Goal: Task Accomplishment & Management: Manage account settings

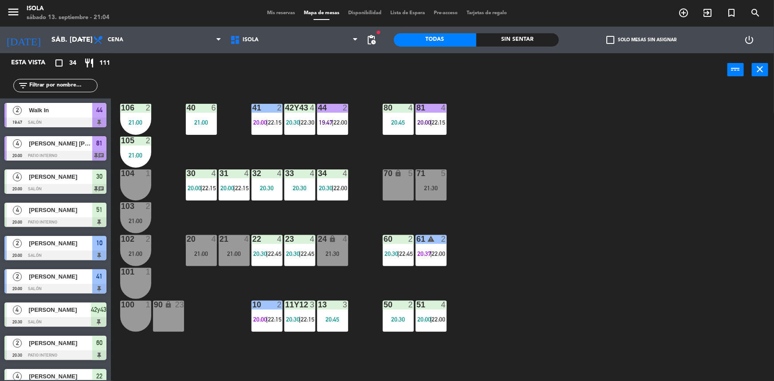
click at [613, 179] on div "40 6 21:00 42y43 4 20:30 | 22:30 41 2 20:00 | 22:15 44 2 19:47 | 22:00 80 4 20:…" at bounding box center [445, 235] width 655 height 294
click at [113, 306] on main "40 6 21:00 42y43 4 20:30 | 22:30 41 2 20:00 | 22:15 44 2 19:47 | 22:00 80 4 20:…" at bounding box center [442, 231] width 663 height 302
click at [547, 208] on div "40 6 21:00 42y43 4 20:30 | 22:30 41 2 20:00 | 22:15 44 2 19:47 | 22:00 80 4 20:…" at bounding box center [445, 235] width 655 height 294
click at [334, 113] on div "44 2 19:47 | 22:00" at bounding box center [332, 119] width 31 height 31
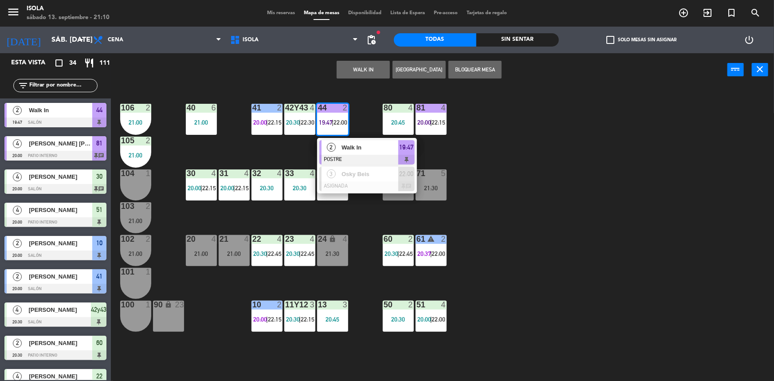
click at [361, 148] on span "Walk In" at bounding box center [369, 147] width 57 height 9
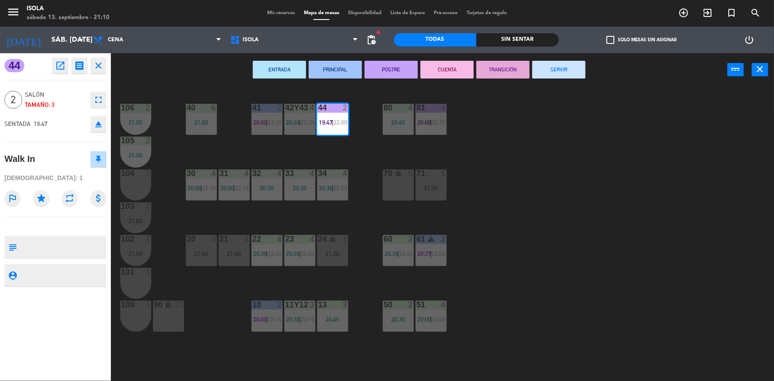
click at [452, 63] on button "CUENTA" at bounding box center [446, 70] width 53 height 18
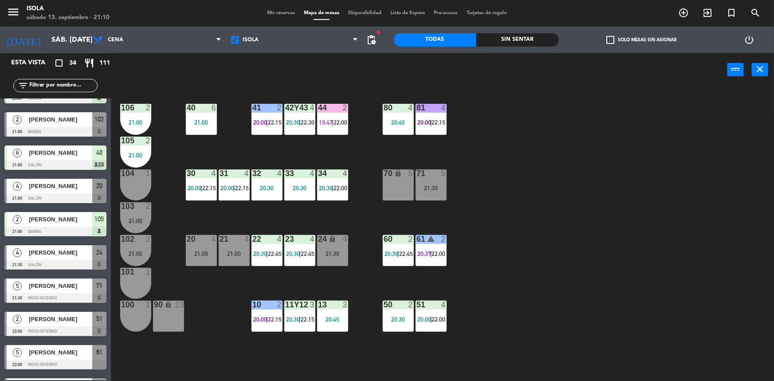
scroll to position [523, 0]
click at [276, 12] on span "Mis reservas" at bounding box center [280, 13] width 37 height 5
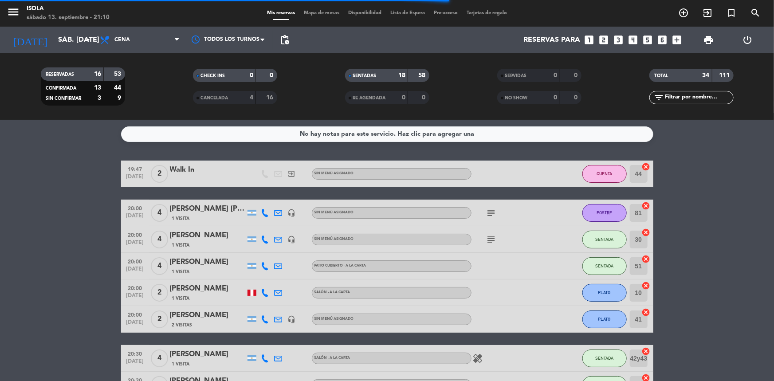
click at [318, 11] on span "Mapa de mesas" at bounding box center [321, 13] width 44 height 5
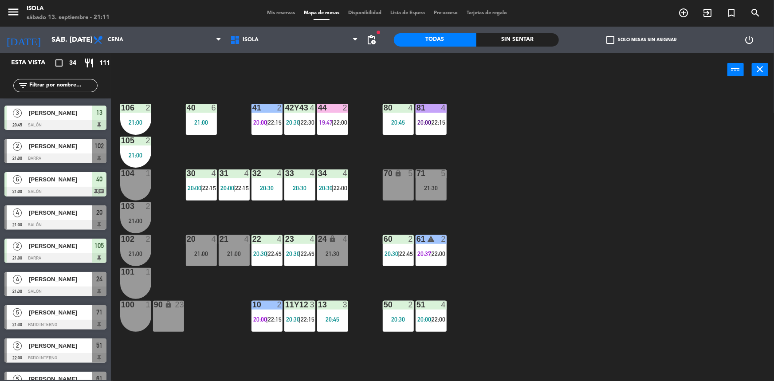
scroll to position [497, 0]
click at [329, 125] on span "19:47" at bounding box center [326, 122] width 14 height 7
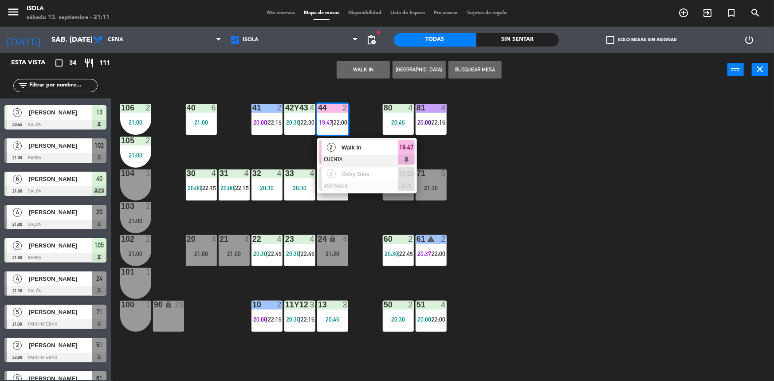
click at [580, 153] on div "40 6 21:00 42y43 4 20:30 | 22:30 41 2 20:00 | 22:15 44 2 19:47 | 22:00 2 Walk I…" at bounding box center [445, 235] width 655 height 294
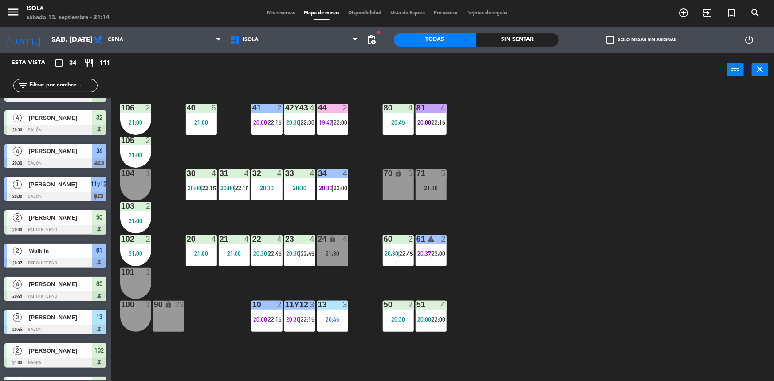
scroll to position [291, 0]
click at [281, 12] on span "Mis reservas" at bounding box center [280, 13] width 37 height 5
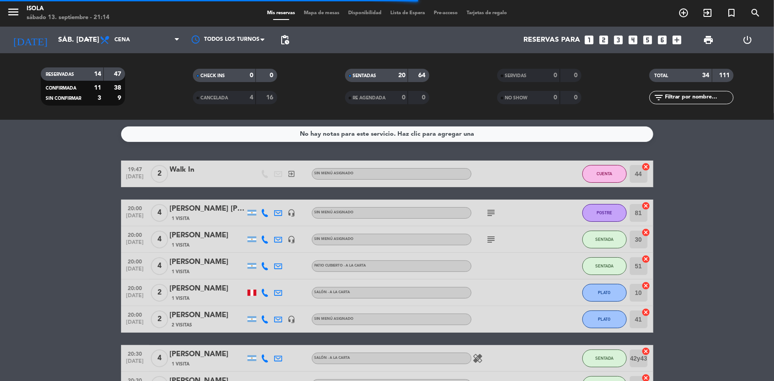
click at [321, 14] on span "Mapa de mesas" at bounding box center [321, 13] width 44 height 5
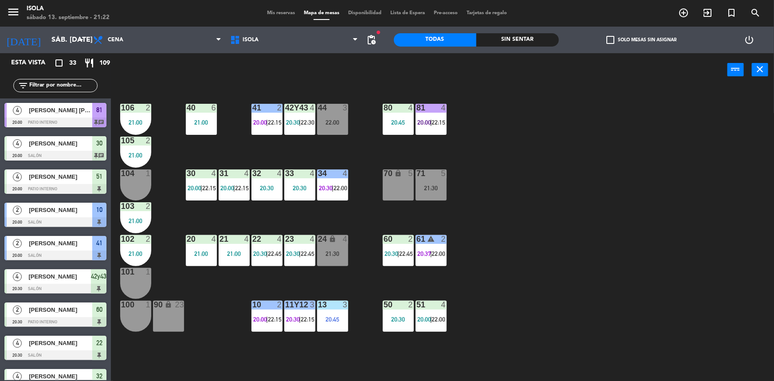
click at [111, 141] on main "40 6 21:00 42y43 4 20:30 | 22:30 41 2 20:00 | 22:15 44 3 22:00 80 4 20:45 81 4 …" at bounding box center [442, 231] width 663 height 302
drag, startPoint x: 261, startPoint y: 124, endPoint x: 276, endPoint y: 125, distance: 15.1
click at [261, 124] on span "20:00" at bounding box center [260, 122] width 14 height 7
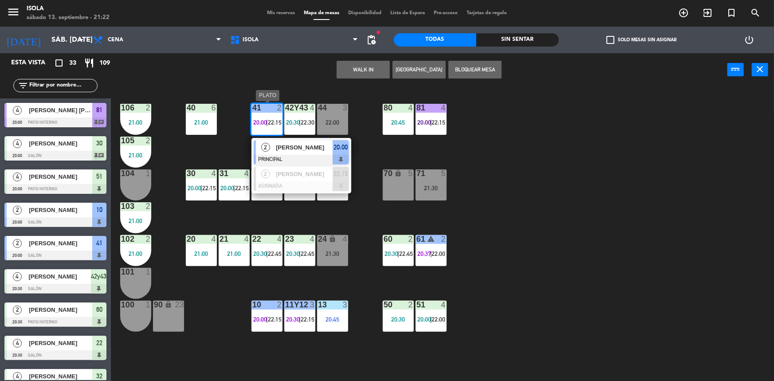
click at [314, 143] on span "[PERSON_NAME]" at bounding box center [304, 147] width 57 height 9
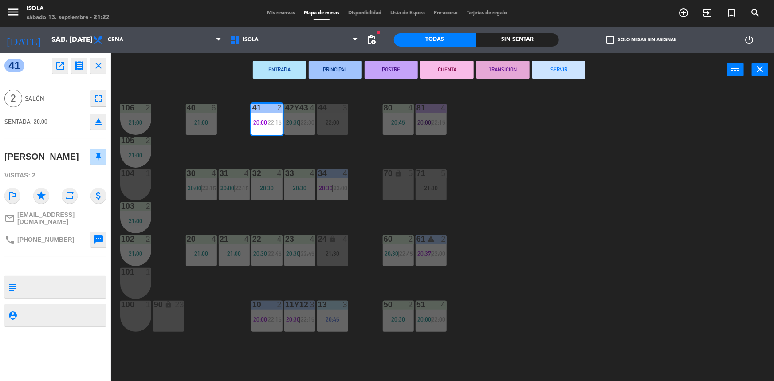
click at [456, 74] on button "CUENTA" at bounding box center [446, 70] width 53 height 18
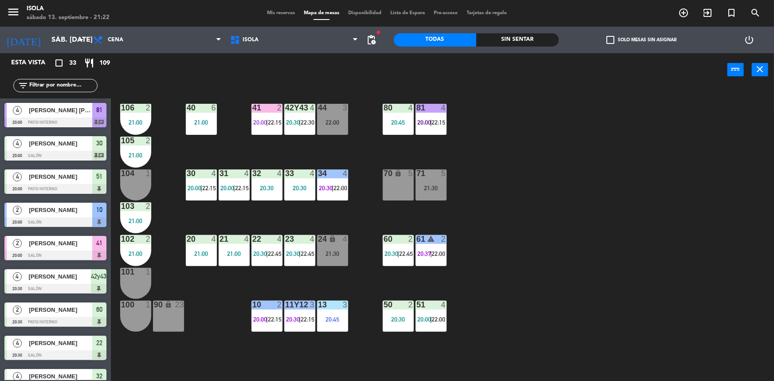
click at [508, 115] on div "40 6 21:00 42y43 4 20:30 | 22:30 41 2 20:00 | 22:15 44 3 22:00 80 4 20:45 81 4 …" at bounding box center [445, 235] width 655 height 294
click at [434, 124] on span "22:15" at bounding box center [439, 122] width 14 height 7
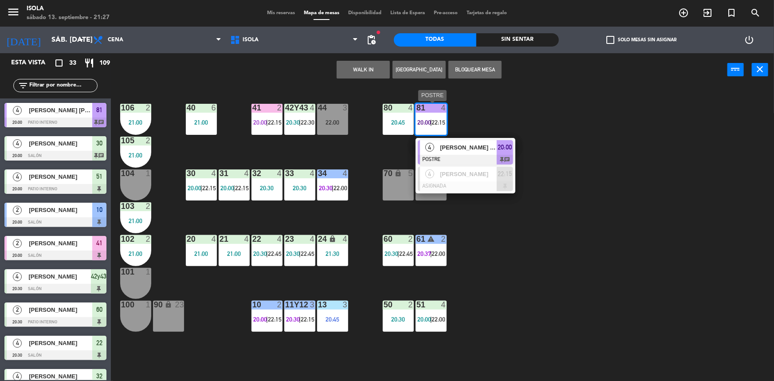
click at [460, 149] on span "[PERSON_NAME] [PERSON_NAME]" at bounding box center [468, 147] width 57 height 9
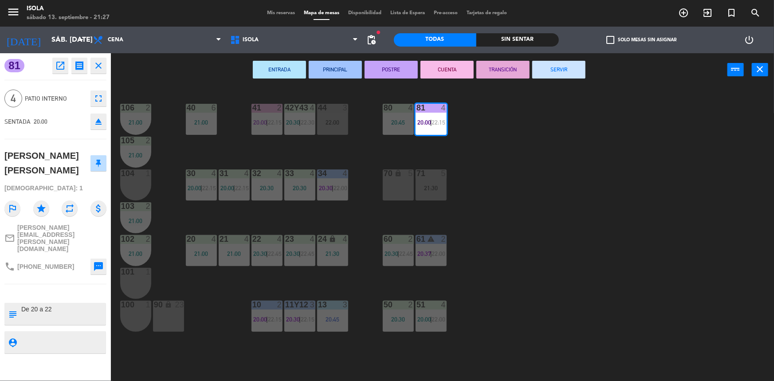
click at [449, 72] on button "CUENTA" at bounding box center [446, 70] width 53 height 18
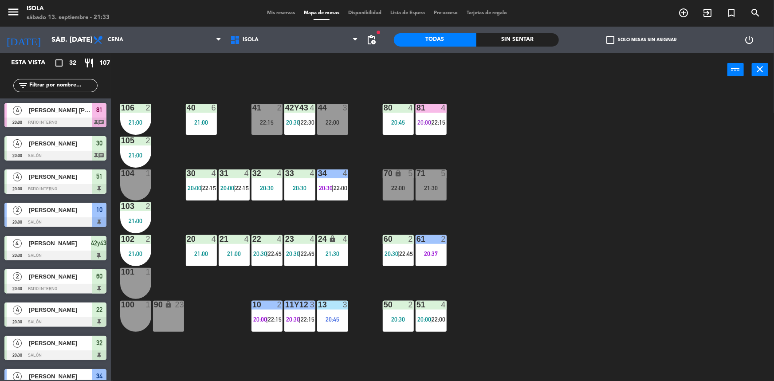
click at [622, 173] on div "40 6 21:00 42y43 4 20:30 | 22:30 41 2 22:15 44 3 22:00 80 4 20:45 81 4 20:00 | …" at bounding box center [445, 235] width 655 height 294
click at [399, 245] on div "60 2 20:30 | 22:45" at bounding box center [398, 250] width 31 height 31
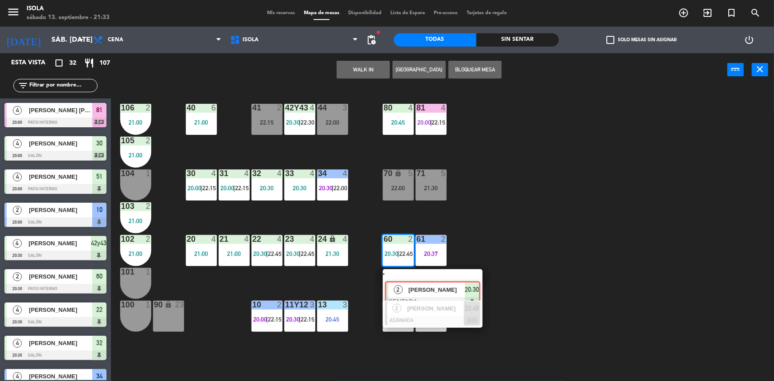
click at [449, 284] on div "2 [PERSON_NAME] SENTADA 20:30" at bounding box center [432, 285] width 113 height 32
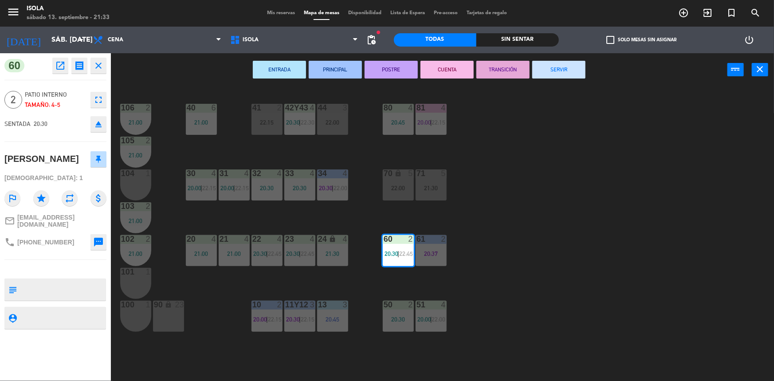
click at [446, 72] on button "CUENTA" at bounding box center [446, 70] width 53 height 18
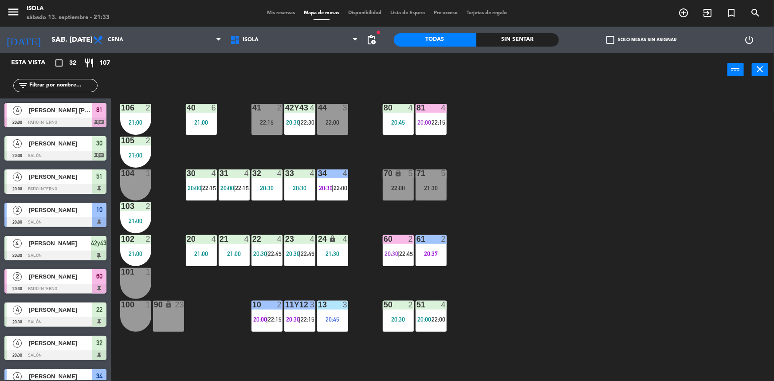
click at [533, 221] on div "40 6 21:00 42y43 4 20:30 | 22:30 41 2 22:15 44 3 22:00 80 4 20:45 81 4 20:00 | …" at bounding box center [445, 235] width 655 height 294
click at [105, 75] on div "filter_list" at bounding box center [55, 86] width 111 height 26
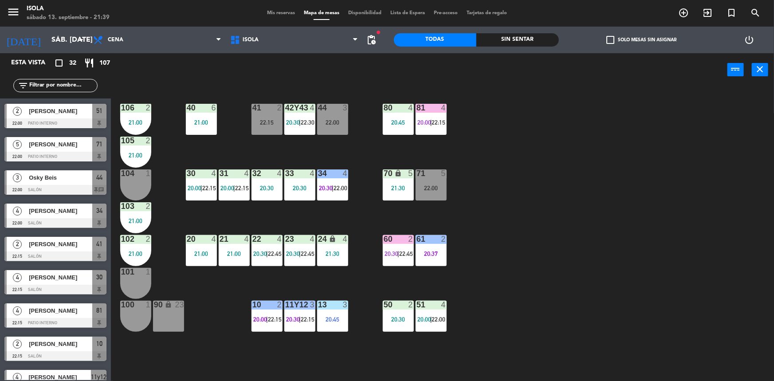
scroll to position [664, 0]
click at [109, 93] on div "filter_list" at bounding box center [55, 86] width 111 height 26
click at [573, 230] on div "40 6 21:00 42y43 4 20:30 | 22:30 41 2 22:15 44 3 22:00 80 4 20:45 81 4 20:00 | …" at bounding box center [445, 235] width 655 height 294
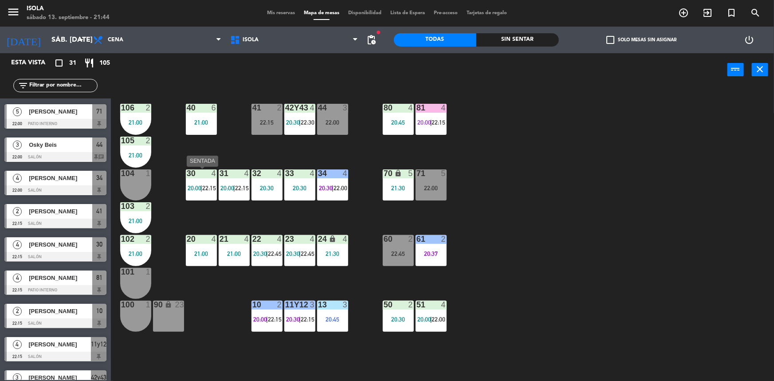
click at [203, 186] on span "22:15" at bounding box center [209, 187] width 14 height 7
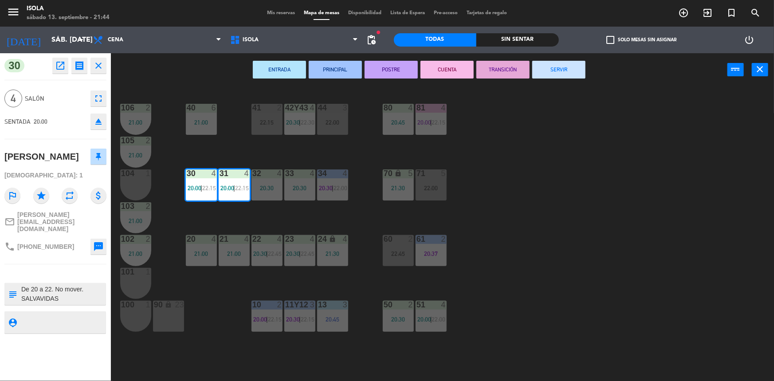
click at [446, 70] on button "CUENTA" at bounding box center [446, 70] width 53 height 18
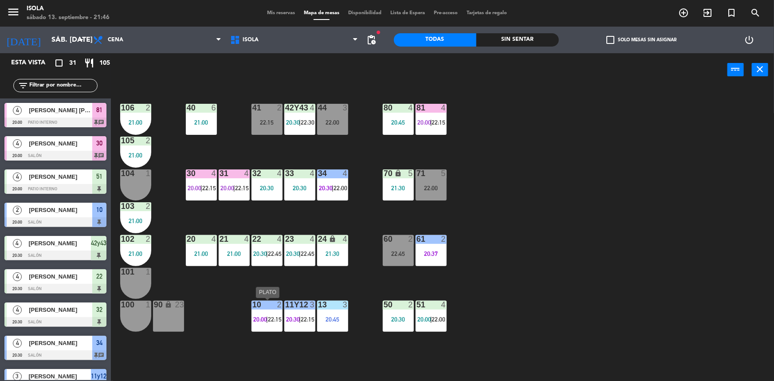
click at [262, 317] on span "20:00" at bounding box center [260, 319] width 14 height 7
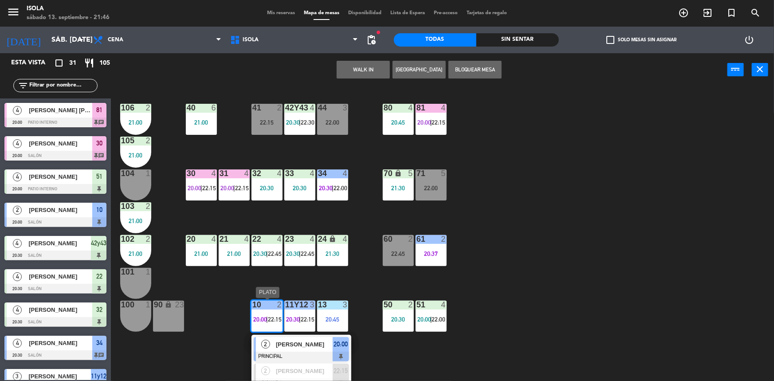
click at [299, 350] on div "2 [PERSON_NAME] PRINCIPAL 20:00" at bounding box center [301, 349] width 113 height 29
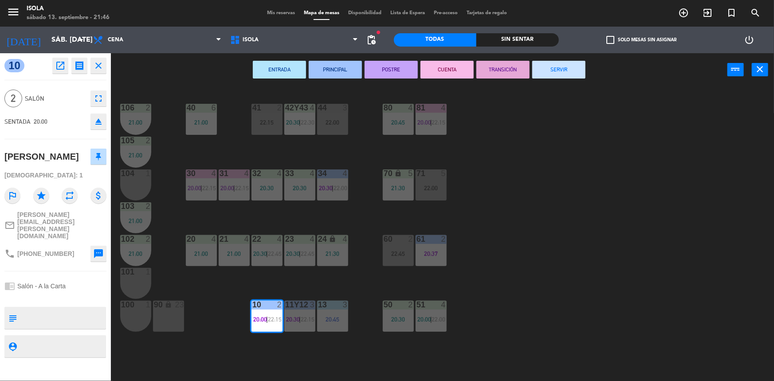
click at [446, 70] on button "CUENTA" at bounding box center [446, 70] width 53 height 18
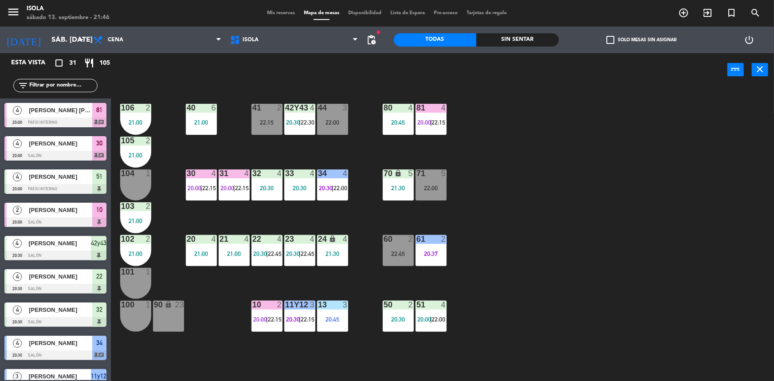
click at [301, 315] on div "11y12 3 20:30 | 22:15" at bounding box center [299, 316] width 31 height 31
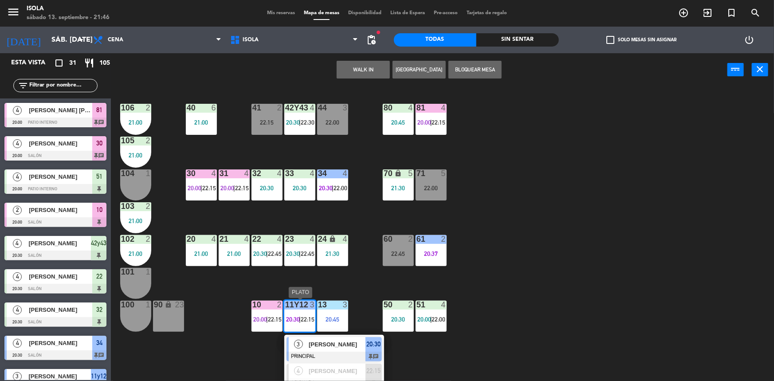
drag, startPoint x: 340, startPoint y: 344, endPoint x: 336, endPoint y: 316, distance: 28.7
click at [340, 344] on div "3 [PERSON_NAME] PRINCIPAL 20:30 chat" at bounding box center [334, 349] width 113 height 29
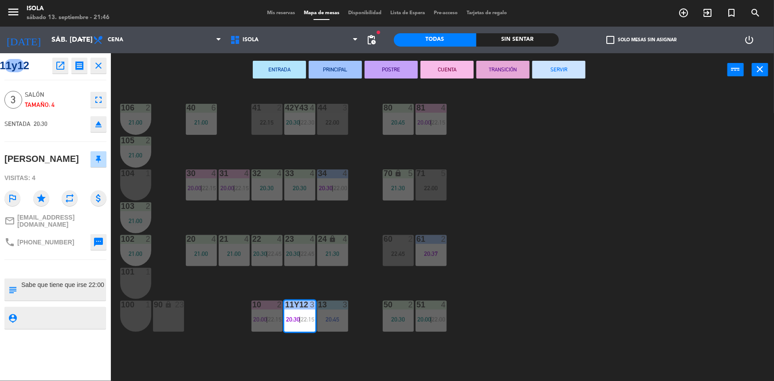
click at [446, 68] on button "CUENTA" at bounding box center [446, 70] width 53 height 18
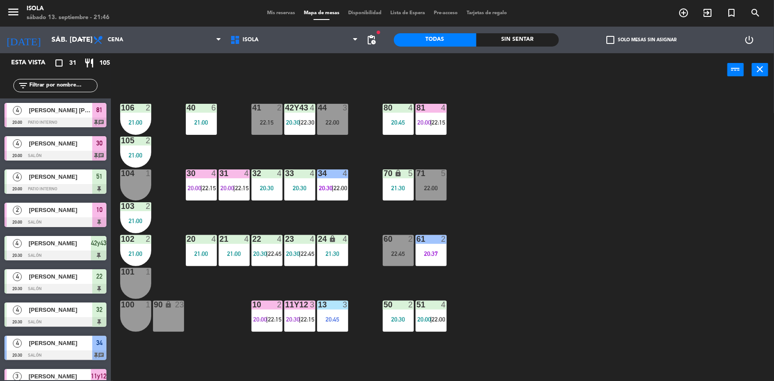
scroll to position [1, 0]
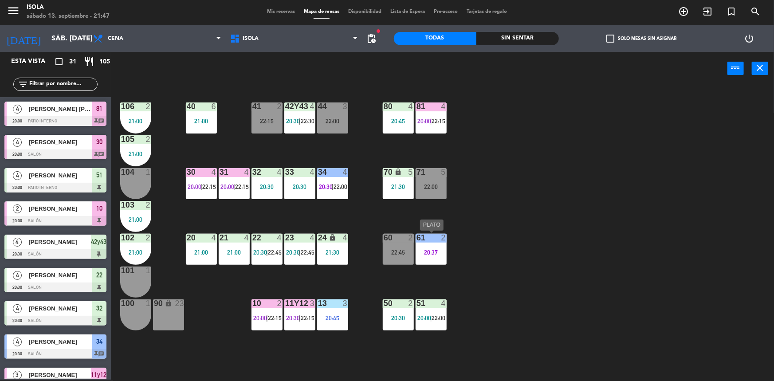
click at [423, 253] on div "20:37" at bounding box center [430, 252] width 31 height 6
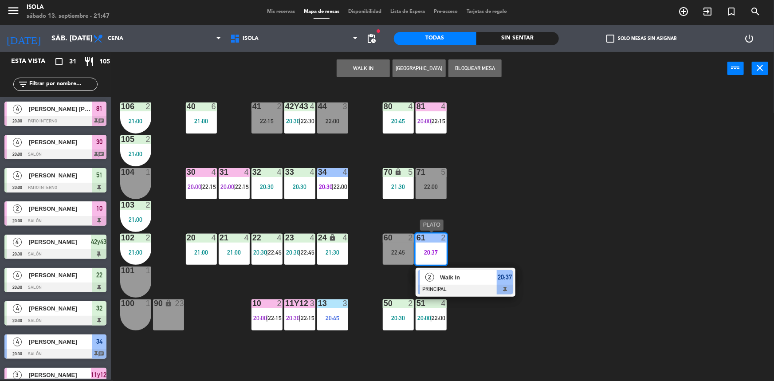
click at [489, 273] on span "Walk In" at bounding box center [468, 277] width 57 height 9
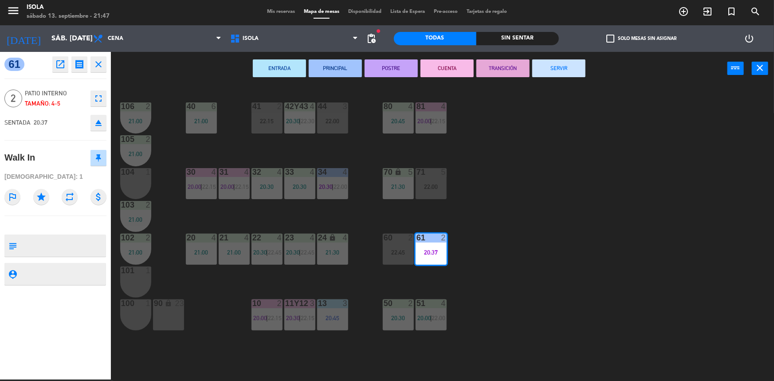
click at [457, 64] on button "CUENTA" at bounding box center [446, 68] width 53 height 18
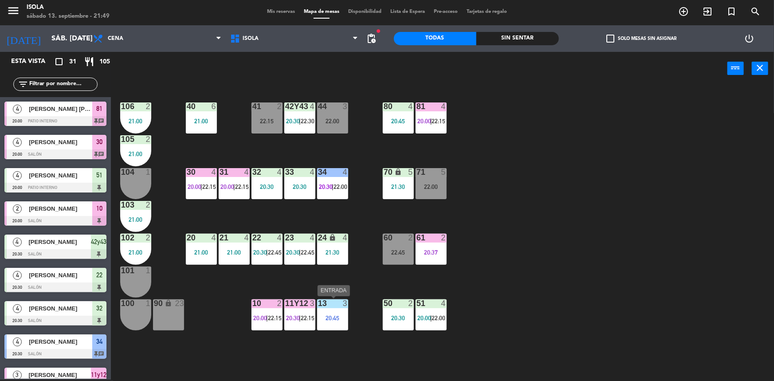
click at [318, 310] on div "13 3 20:45" at bounding box center [332, 314] width 31 height 31
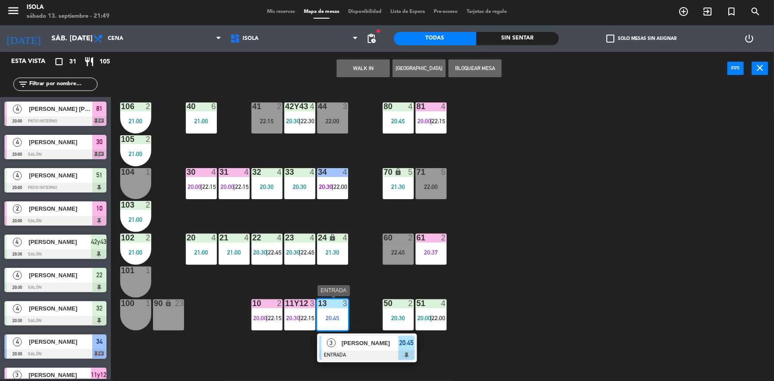
click at [365, 350] on div "3 [PERSON_NAME] ENTRADA 20:45" at bounding box center [366, 347] width 113 height 29
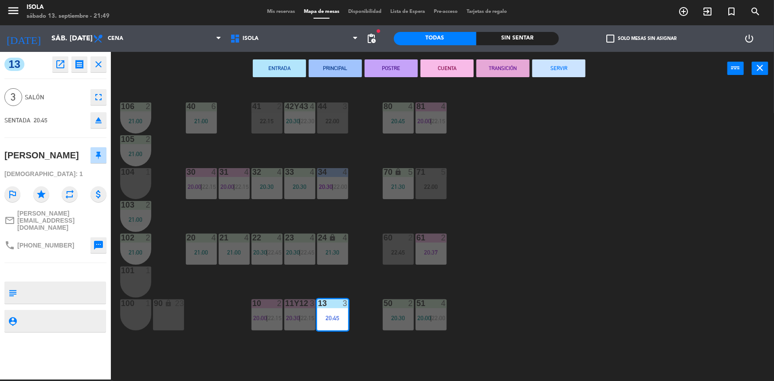
click at [452, 72] on button "CUENTA" at bounding box center [446, 68] width 53 height 18
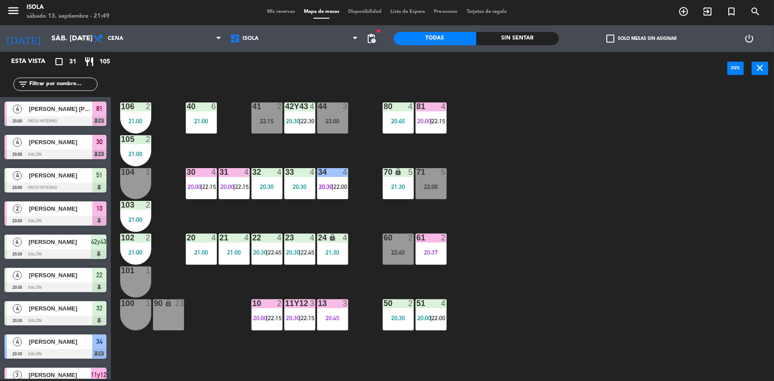
drag, startPoint x: 628, startPoint y: 243, endPoint x: 348, endPoint y: 221, distance: 280.6
click at [628, 244] on div "40 6 21:00 42y43 4 20:30 | 22:30 41 2 22:15 44 3 22:00 80 4 20:45 81 4 20:00 | …" at bounding box center [445, 233] width 655 height 294
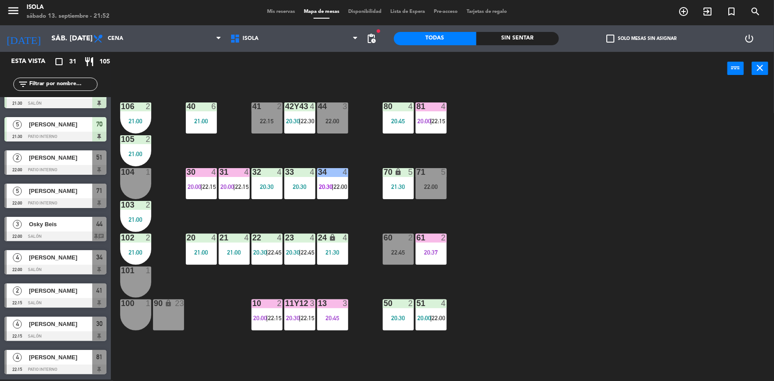
scroll to position [583, 0]
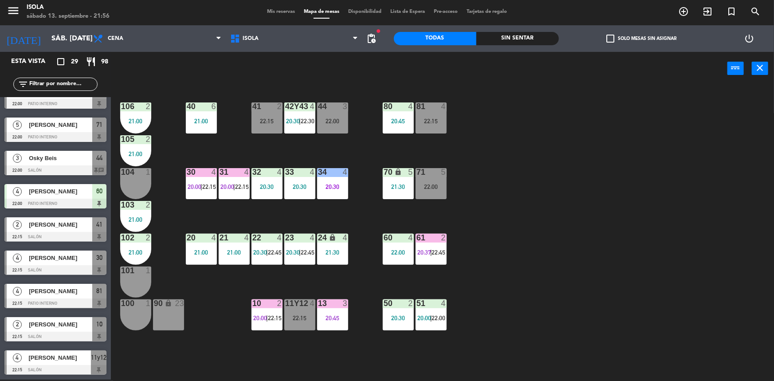
click at [104, 70] on div "Esta vista crop_square 29 restaurant 98" at bounding box center [55, 62] width 111 height 20
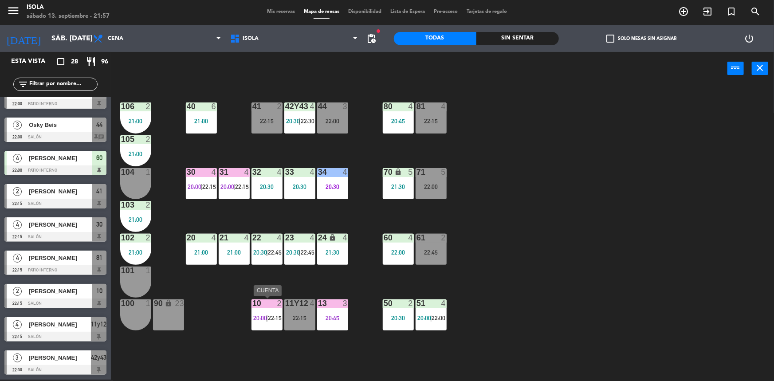
click at [270, 311] on div "10 2 20:00 | 22:15" at bounding box center [266, 314] width 31 height 31
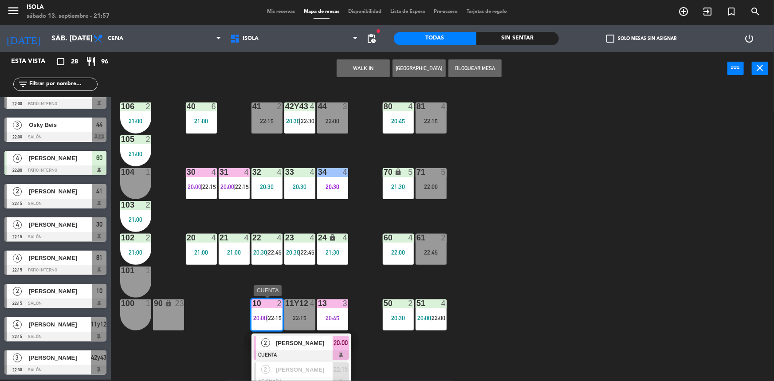
click at [290, 340] on span "[PERSON_NAME]" at bounding box center [304, 342] width 57 height 9
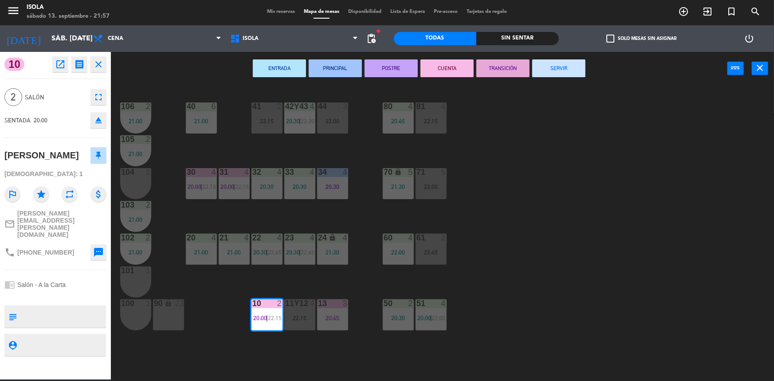
click at [550, 70] on button "SERVIR" at bounding box center [558, 68] width 53 height 18
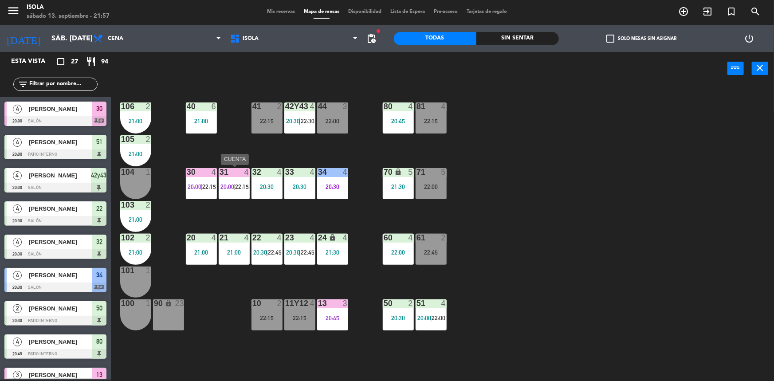
click at [238, 183] on span "22:15" at bounding box center [242, 186] width 14 height 7
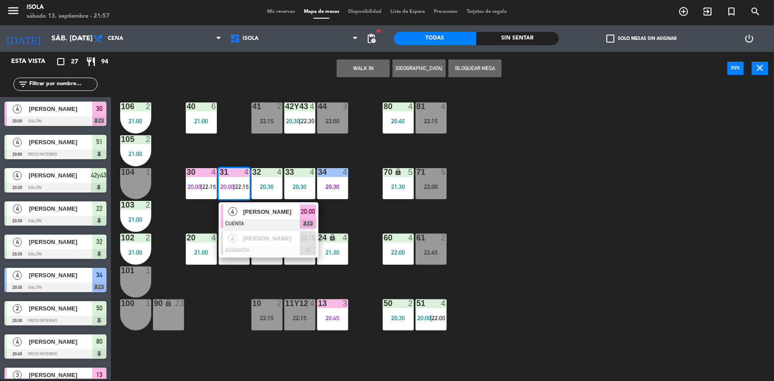
click at [572, 221] on div "40 6 21:00 42y43 4 20:30 | 22:30 41 2 22:15 44 3 22:00 80 4 20:45 81 4 22:15 10…" at bounding box center [445, 233] width 655 height 294
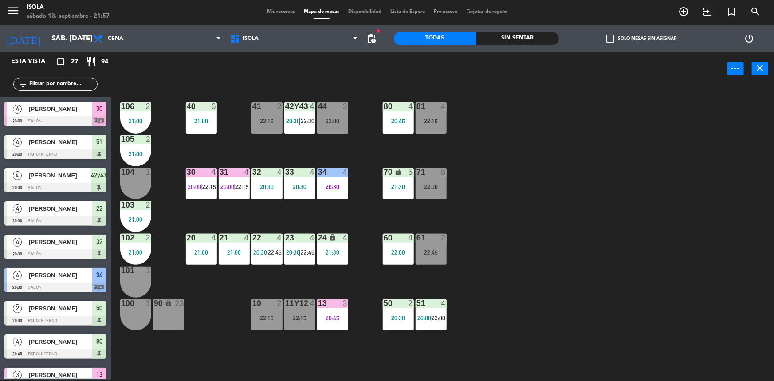
click at [399, 246] on div "60 4 22:00" at bounding box center [398, 249] width 31 height 31
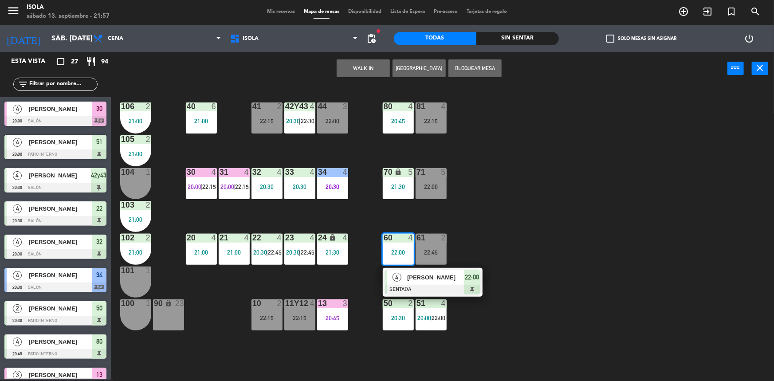
click at [498, 195] on div "40 6 21:00 42y43 4 20:30 | 22:30 41 2 22:15 44 3 22:00 80 4 20:45 81 4 22:15 10…" at bounding box center [445, 233] width 655 height 294
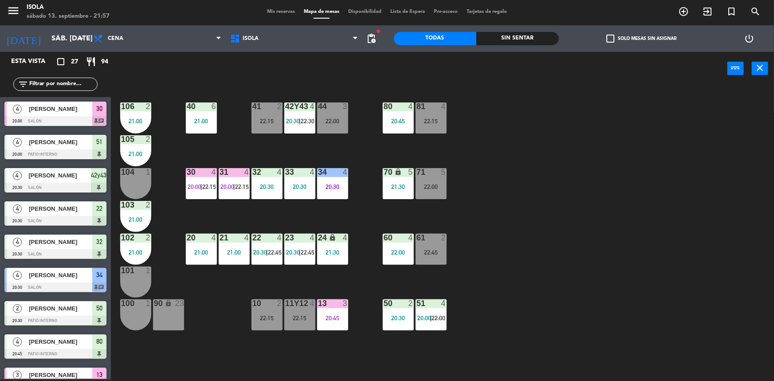
click at [399, 249] on div "22:00" at bounding box center [398, 252] width 31 height 6
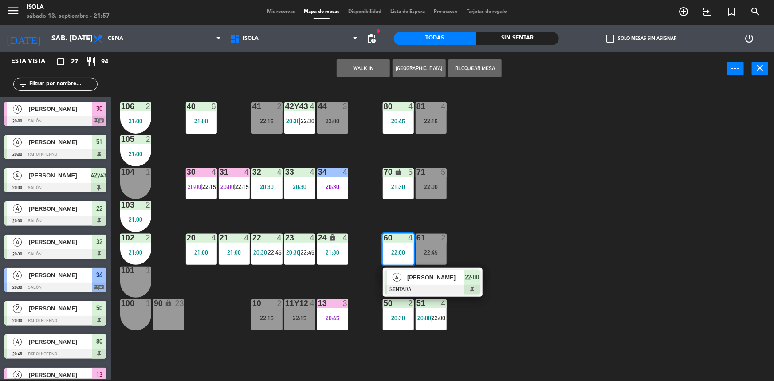
click at [475, 200] on div "40 6 21:00 42y43 4 20:30 | 22:30 41 2 22:15 44 3 22:00 80 4 20:45 81 4 22:15 10…" at bounding box center [445, 233] width 655 height 294
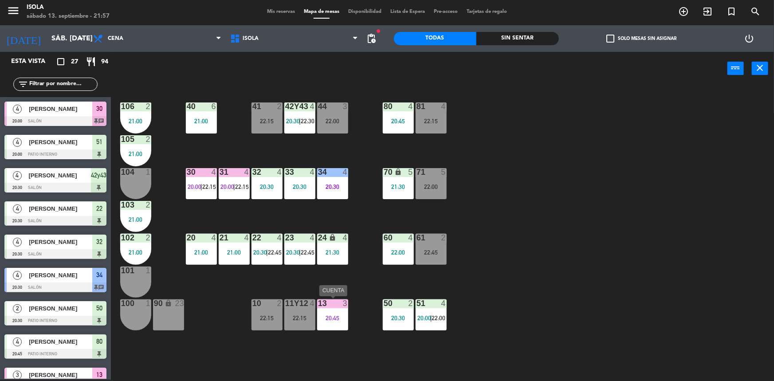
click at [332, 311] on div "13 3 20:45" at bounding box center [332, 314] width 31 height 31
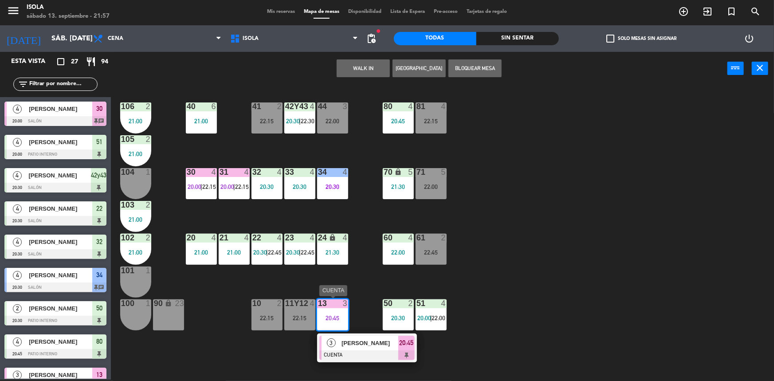
click at [361, 341] on span "[PERSON_NAME]" at bounding box center [369, 342] width 57 height 9
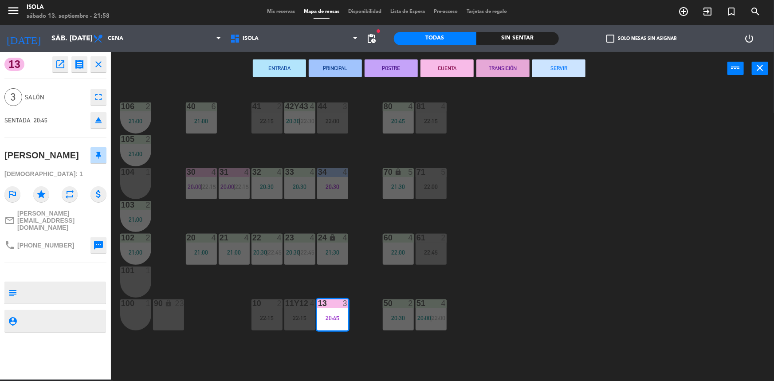
click at [554, 68] on button "SERVIR" at bounding box center [558, 68] width 53 height 18
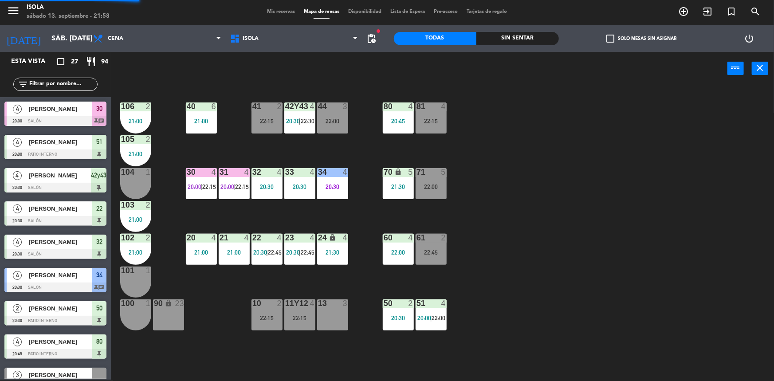
scroll to position [1, 0]
click at [275, 321] on div "10 2 22:15" at bounding box center [266, 314] width 31 height 31
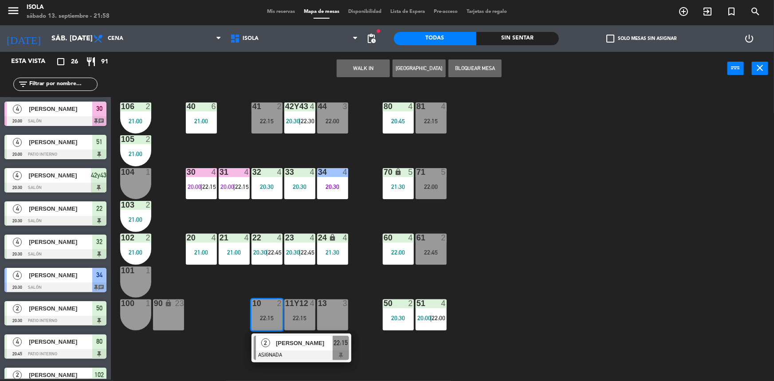
click at [521, 228] on div "40 6 21:00 42y43 4 20:30 | 22:30 41 2 22:15 44 3 22:00 80 4 20:45 81 4 22:15 10…" at bounding box center [445, 233] width 655 height 294
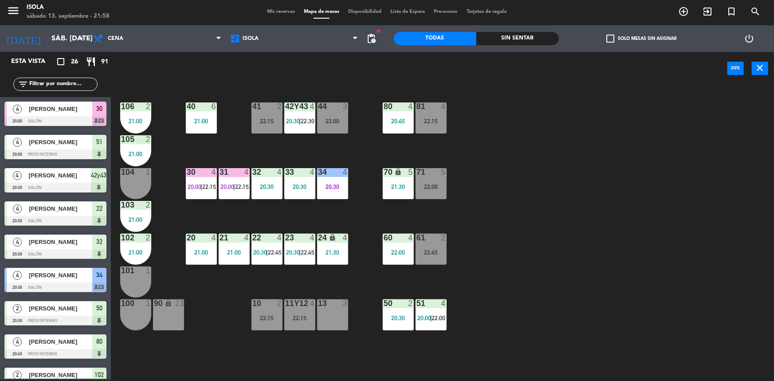
click at [434, 256] on div "61 2 22:45" at bounding box center [430, 249] width 31 height 31
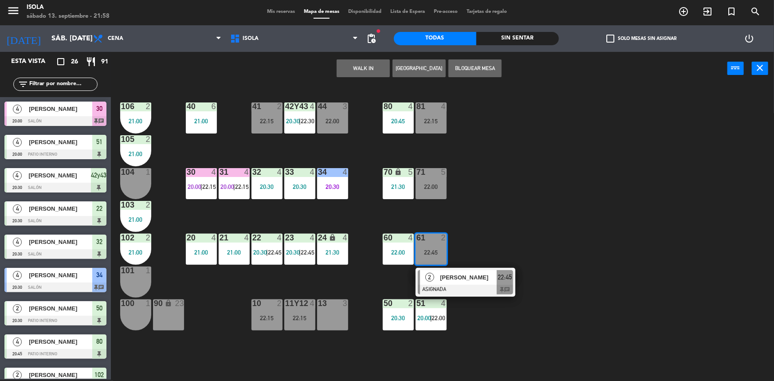
click at [491, 207] on div "40 6 21:00 42y43 4 20:30 | 22:30 41 2 22:15 44 3 22:00 80 4 20:45 81 4 22:15 10…" at bounding box center [445, 233] width 655 height 294
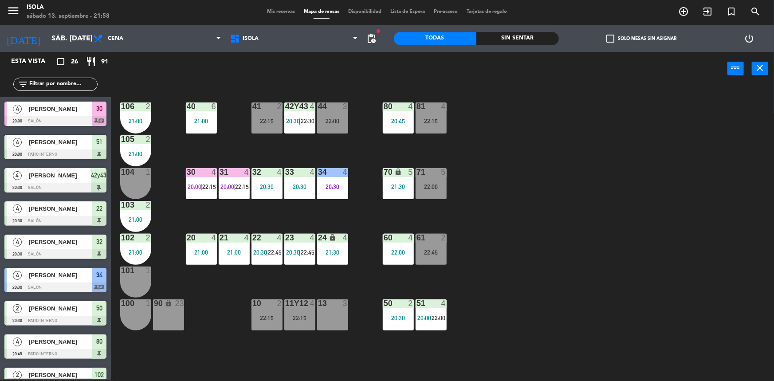
click at [438, 188] on div "22:00" at bounding box center [430, 187] width 31 height 6
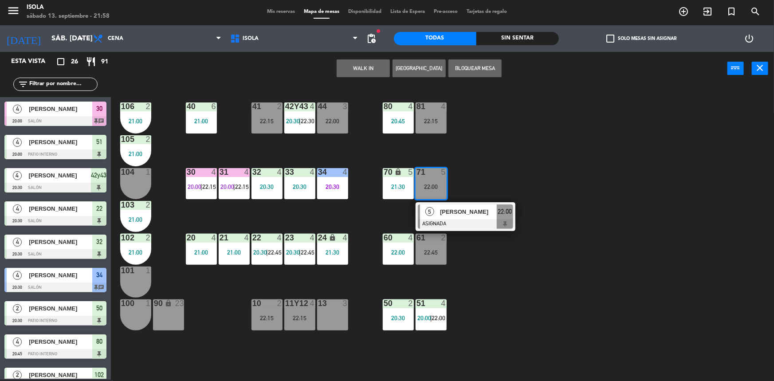
click at [484, 150] on div "40 6 21:00 42y43 4 20:30 | 22:30 41 2 22:15 44 3 22:00 80 4 20:45 81 4 22:15 10…" at bounding box center [445, 233] width 655 height 294
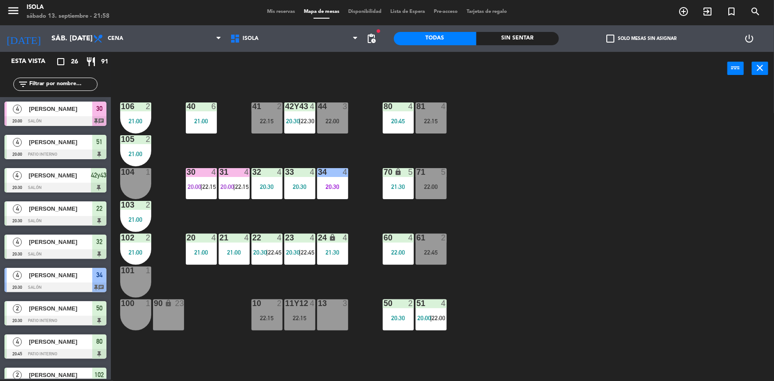
click at [305, 239] on div at bounding box center [299, 238] width 15 height 8
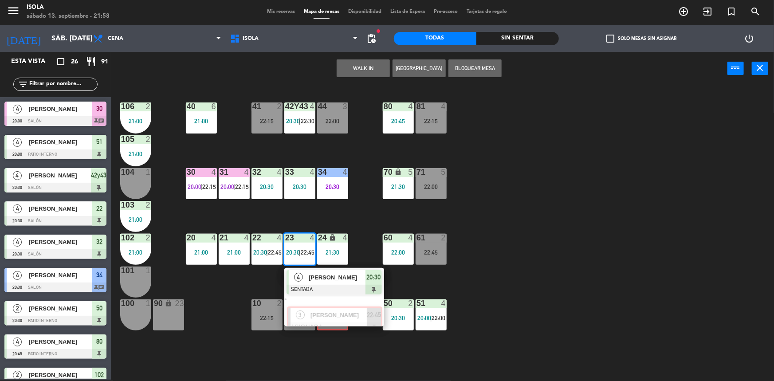
scroll to position [583, 0]
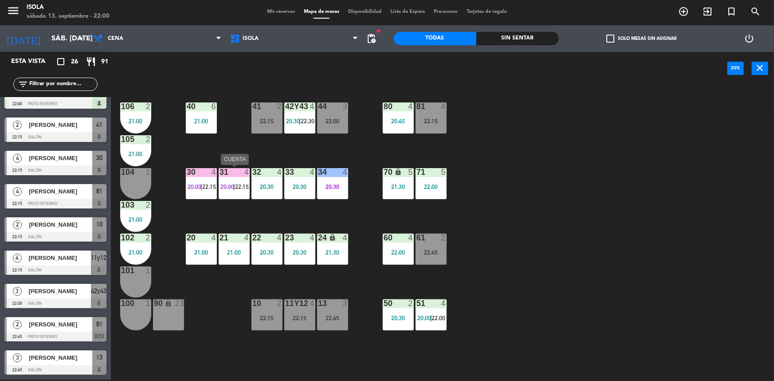
click at [221, 179] on div "31 4 20:00 | 22:15" at bounding box center [234, 183] width 31 height 31
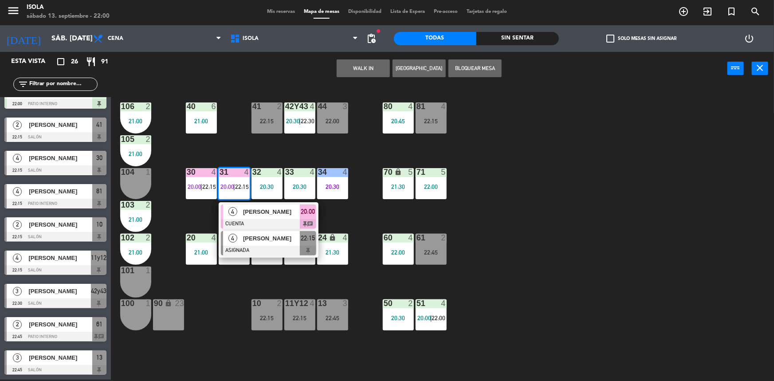
click at [246, 243] on div "[PERSON_NAME]" at bounding box center [271, 238] width 58 height 15
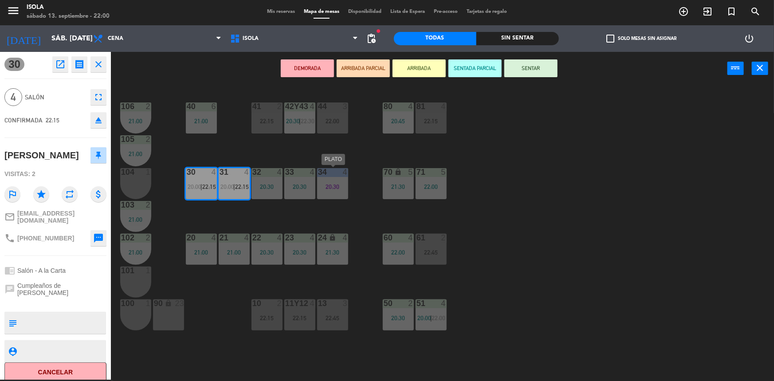
click at [332, 184] on div "20:30" at bounding box center [332, 187] width 31 height 6
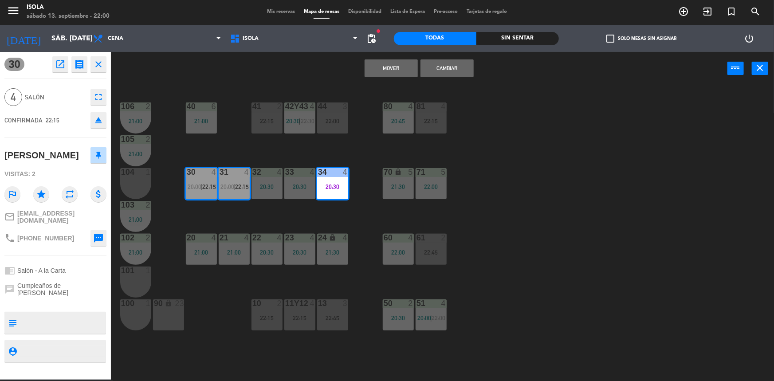
click at [393, 67] on button "Mover" at bounding box center [390, 68] width 53 height 18
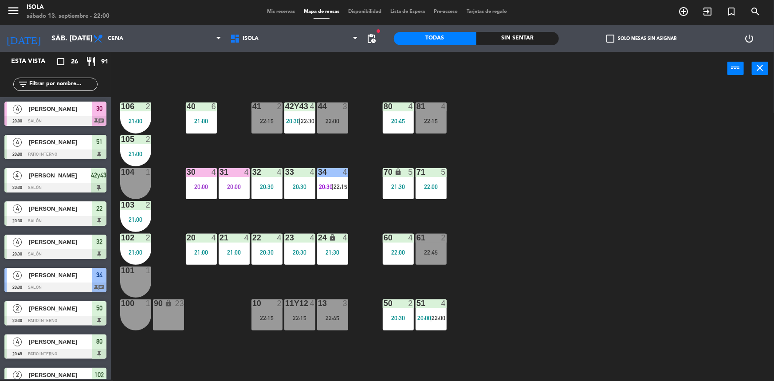
scroll to position [74, 0]
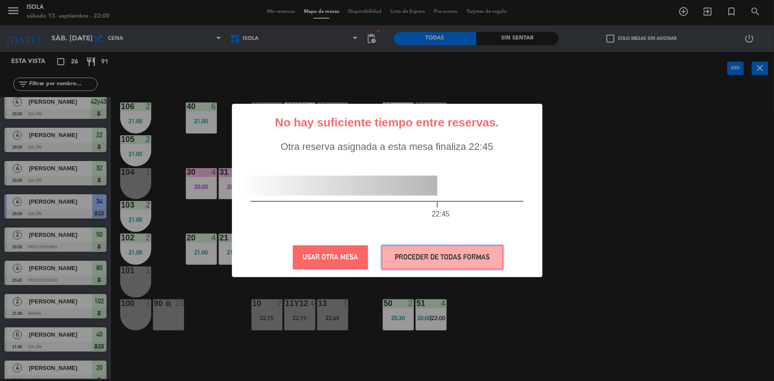
click at [417, 250] on button "PROCEDER DE TODAS FORMAS" at bounding box center [442, 257] width 122 height 24
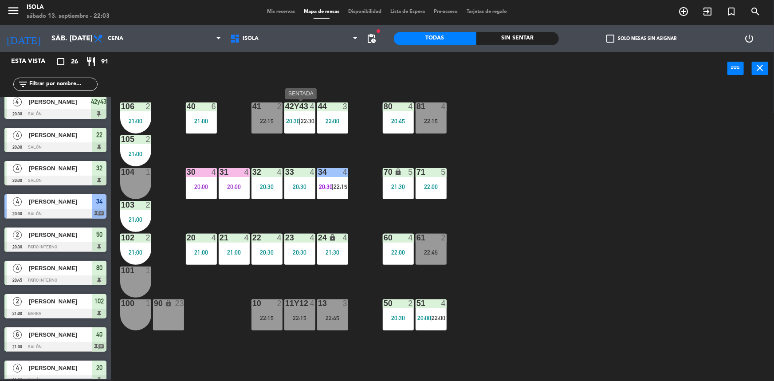
click at [302, 120] on span "22:30" at bounding box center [308, 120] width 14 height 7
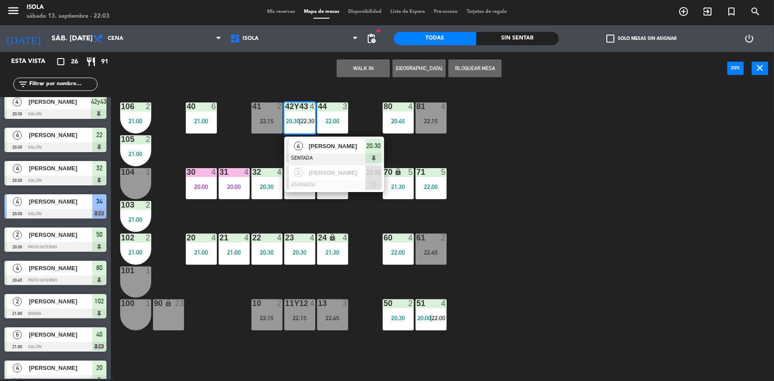
click at [558, 171] on div "40 6 21:00 42y43 4 20:30 | 22:30 4 [PERSON_NAME] SENTADA 20:30 3 [PERSON_NAME] …" at bounding box center [445, 233] width 655 height 294
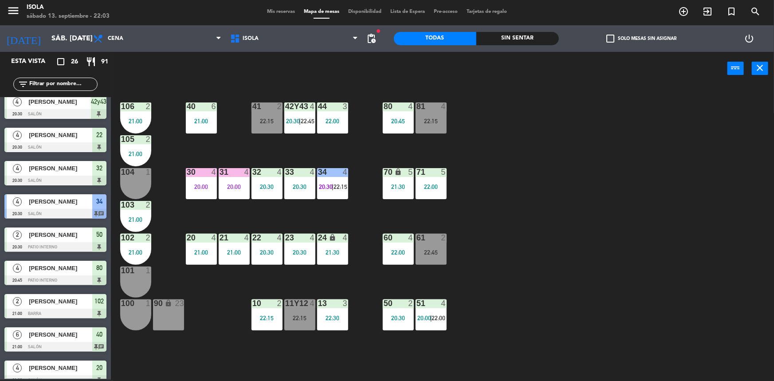
click at [112, 321] on main "40 6 21:00 42y43 4 20:30 | 22:45 41 2 22:15 44 3 22:00 80 4 20:45 81 4 22:15 10…" at bounding box center [442, 230] width 663 height 302
click at [328, 175] on div at bounding box center [332, 172] width 15 height 8
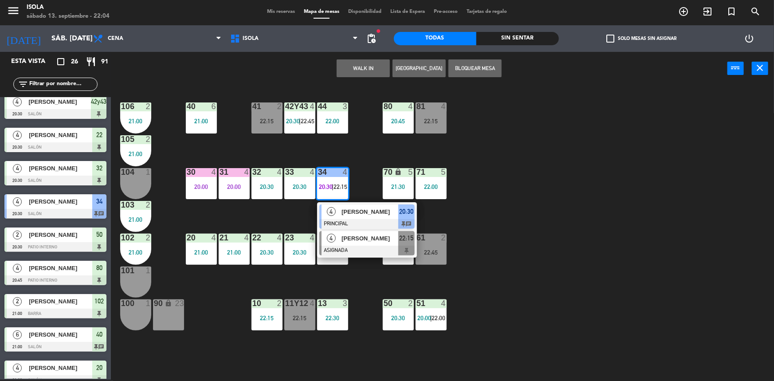
click at [347, 244] on div "[PERSON_NAME]" at bounding box center [369, 238] width 58 height 15
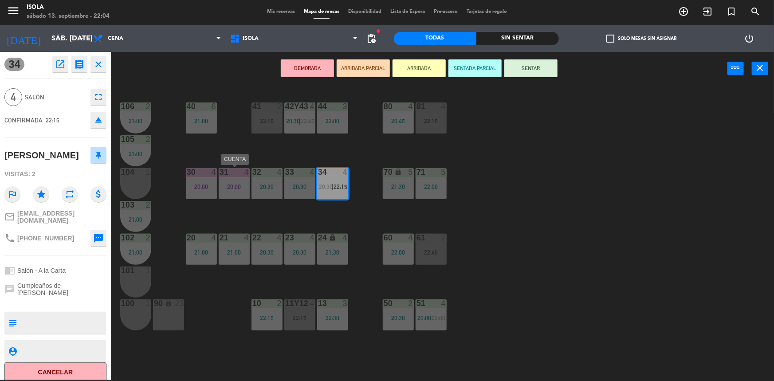
click at [239, 184] on div "20:00" at bounding box center [234, 187] width 31 height 6
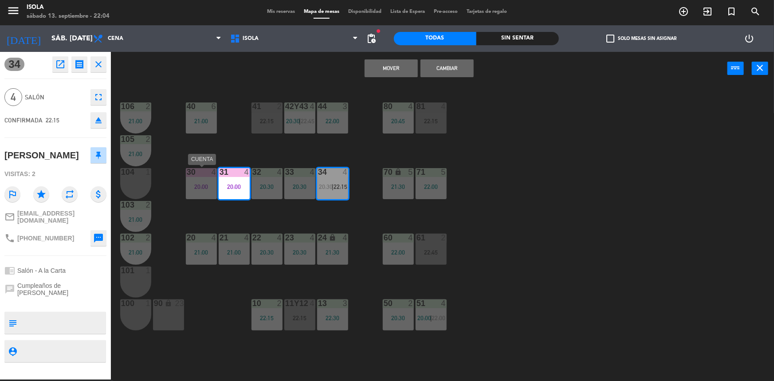
click at [196, 179] on div "30 4 20:00" at bounding box center [201, 183] width 31 height 31
click at [391, 65] on button "Mover y Unir" at bounding box center [390, 68] width 53 height 18
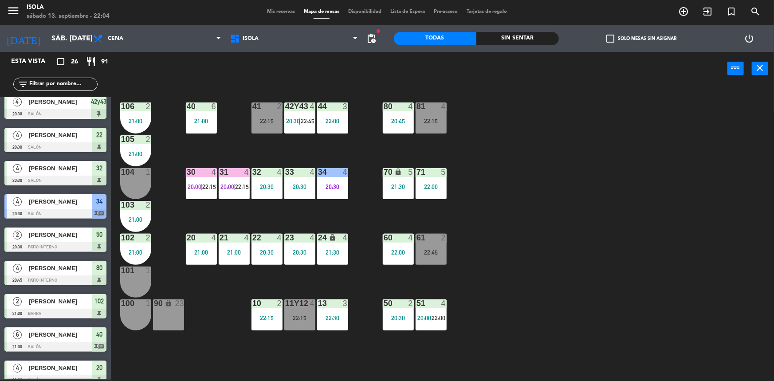
click at [240, 175] on div at bounding box center [234, 172] width 15 height 8
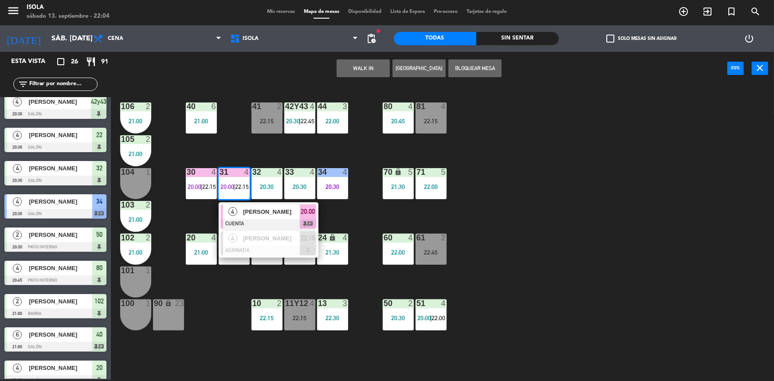
click at [266, 214] on span "[PERSON_NAME]" at bounding box center [271, 211] width 57 height 9
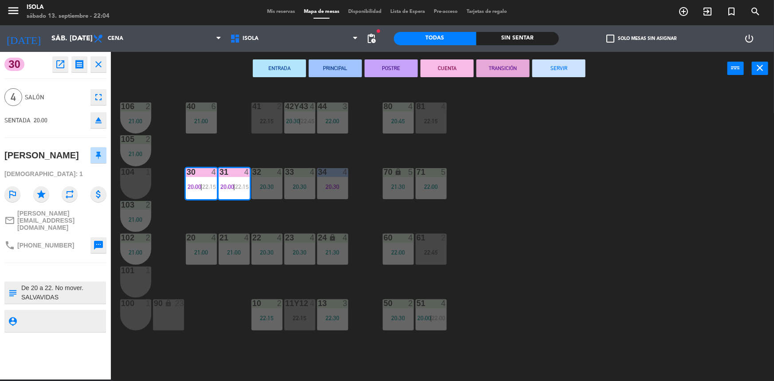
click at [560, 65] on button "SERVIR" at bounding box center [558, 68] width 53 height 18
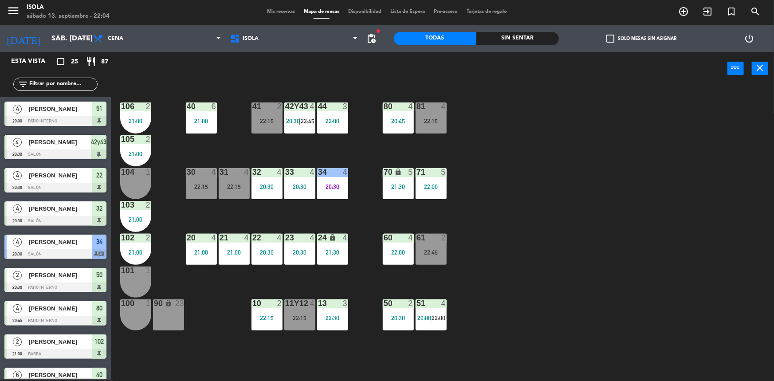
click at [154, 378] on div "40 6 21:00 42y43 4 20:30 | 22:45 41 2 22:15 44 3 22:00 80 4 20:45 81 4 22:15 10…" at bounding box center [445, 233] width 655 height 294
click at [332, 310] on div "13 3 22:30" at bounding box center [332, 314] width 31 height 31
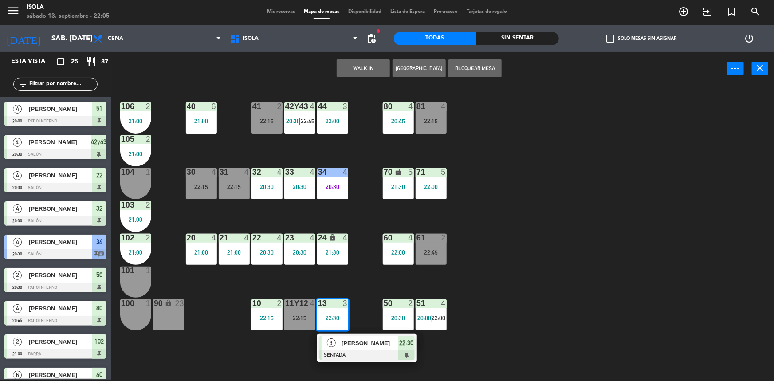
click at [568, 246] on div "40 6 21:00 42y43 4 20:30 | 22:45 41 2 22:15 44 3 22:00 80 4 20:45 81 4 22:15 10…" at bounding box center [445, 233] width 655 height 294
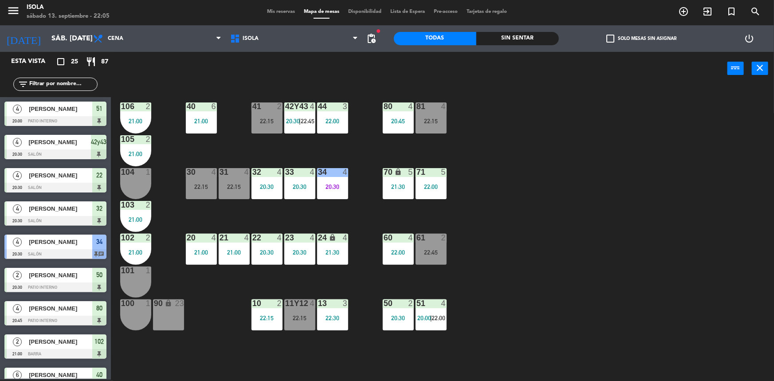
click at [307, 113] on div "42y43 4 20:30 | 22:45" at bounding box center [299, 117] width 31 height 31
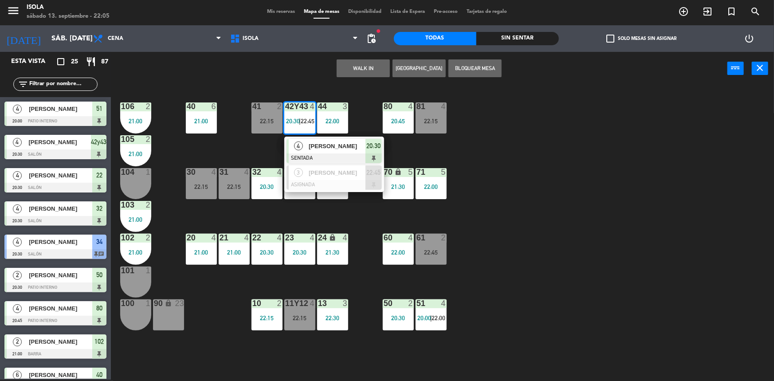
click at [555, 167] on div "40 6 21:00 42y43 4 20:30 | 22:45 4 [PERSON_NAME] SENTADA 20:30 3 [PERSON_NAME][…" at bounding box center [445, 233] width 655 height 294
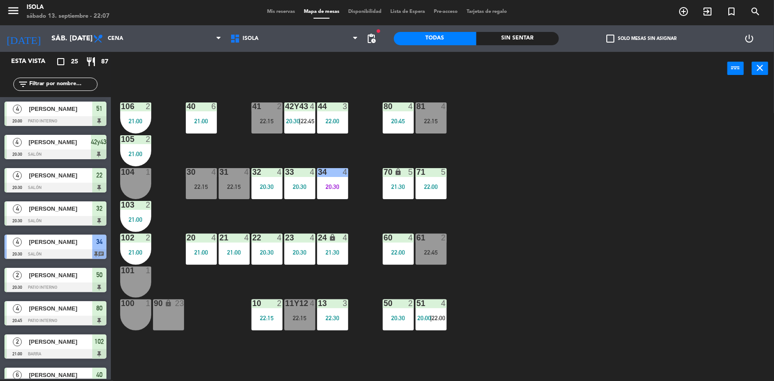
click at [765, 116] on div "40 6 21:00 42y43 4 20:30 | 22:45 41 2 22:15 44 3 22:00 80 4 20:45 81 4 22:15 10…" at bounding box center [445, 233] width 655 height 294
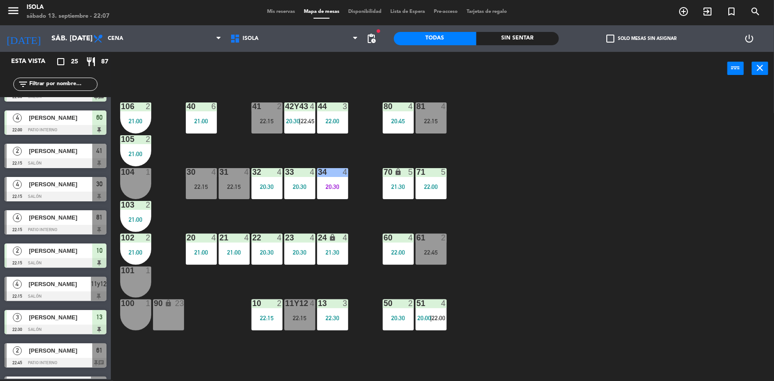
scroll to position [523, 0]
click at [53, 222] on div "[PERSON_NAME]" at bounding box center [60, 217] width 64 height 15
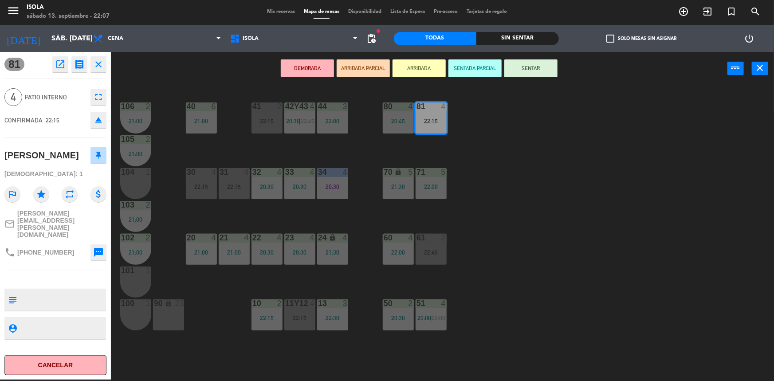
click at [521, 65] on button "SENTAR" at bounding box center [530, 68] width 53 height 18
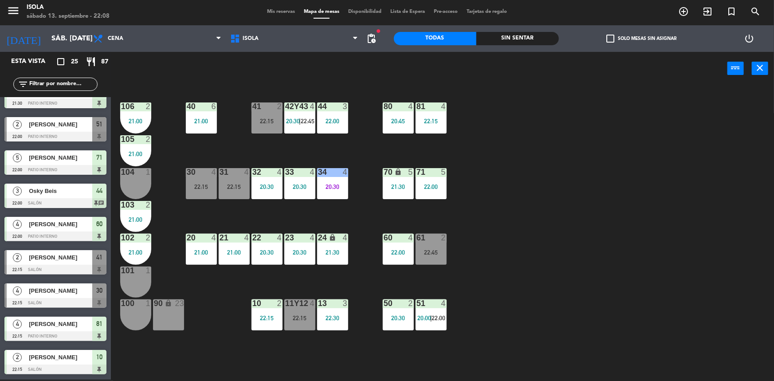
scroll to position [417, 0]
click at [337, 188] on div "20:30" at bounding box center [332, 187] width 31 height 6
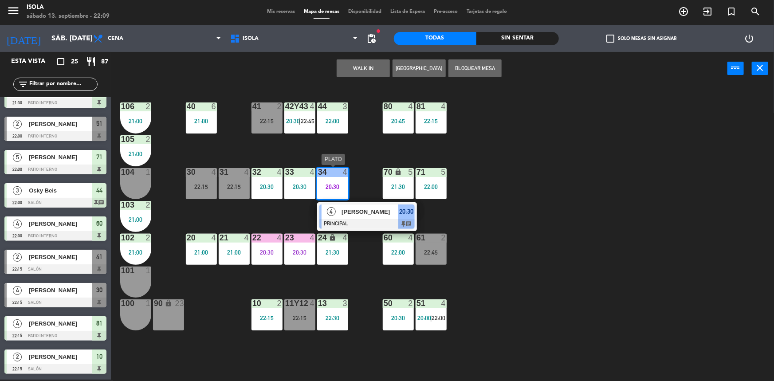
click at [369, 216] on div "4 [PERSON_NAME] PRINCIPAL 20:30 chat" at bounding box center [366, 216] width 113 height 29
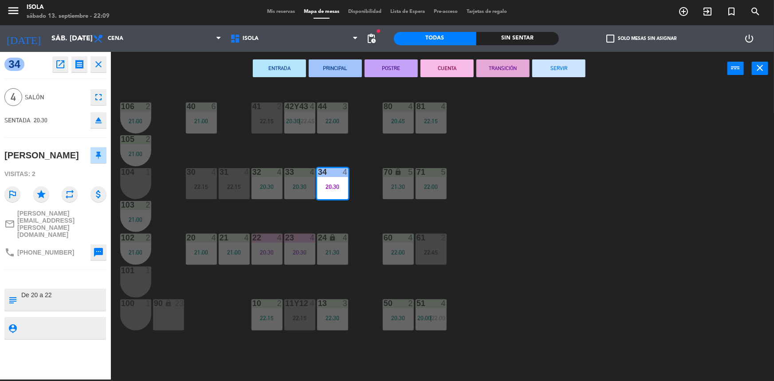
click at [433, 67] on button "CUENTA" at bounding box center [446, 68] width 53 height 18
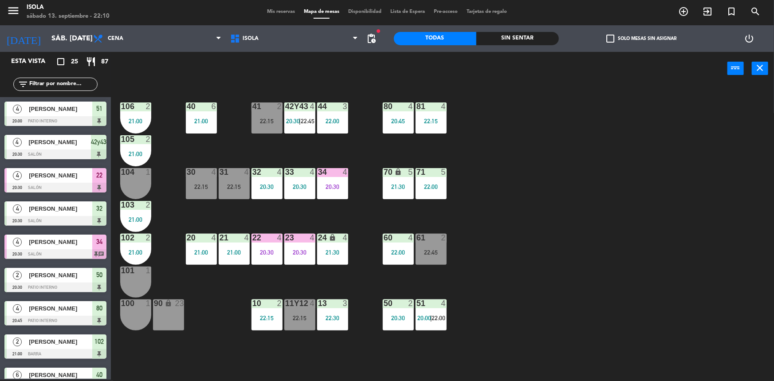
click at [624, 258] on div "40 6 21:00 42y43 4 20:30 | 22:45 41 2 22:15 44 3 22:00 80 4 20:45 81 4 22:15 10…" at bounding box center [445, 233] width 655 height 294
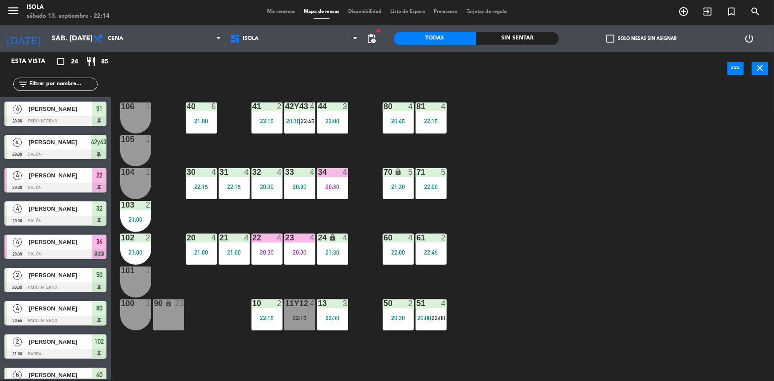
click at [107, 74] on div "filter_list" at bounding box center [55, 84] width 111 height 26
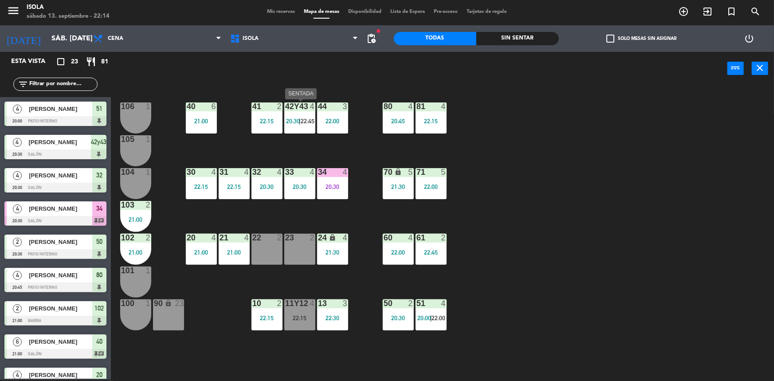
click at [300, 114] on div "42y43 4 20:30 | 22:45" at bounding box center [299, 117] width 31 height 31
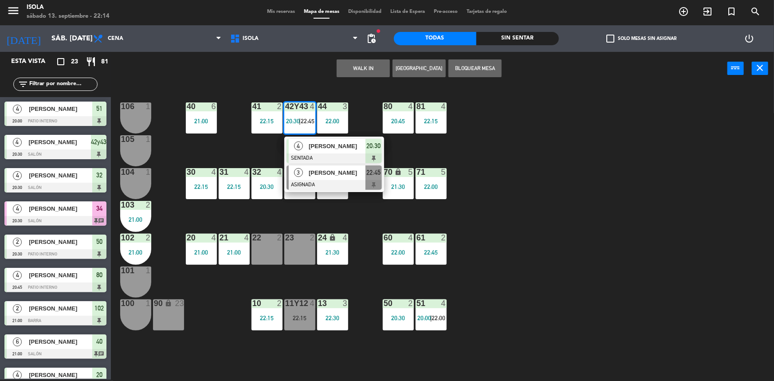
click at [329, 180] on div at bounding box center [333, 185] width 95 height 10
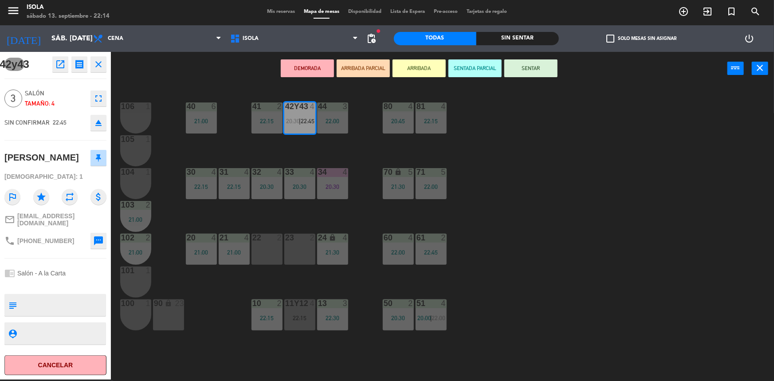
click at [271, 238] on div at bounding box center [266, 238] width 15 height 8
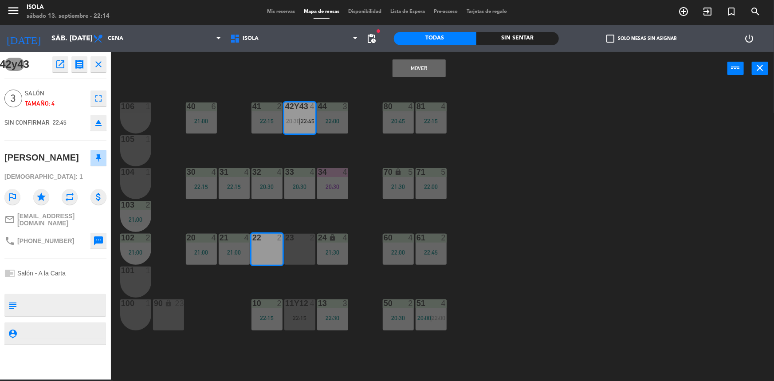
click at [298, 246] on div "23 2" at bounding box center [299, 249] width 31 height 31
click at [419, 63] on button "Mover y Unir" at bounding box center [418, 68] width 53 height 18
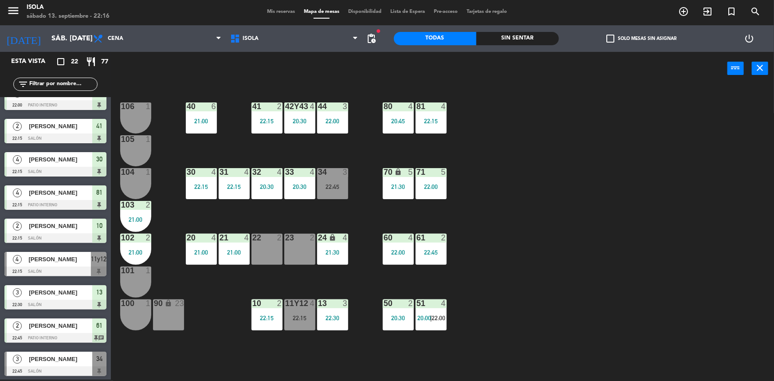
scroll to position [450, 0]
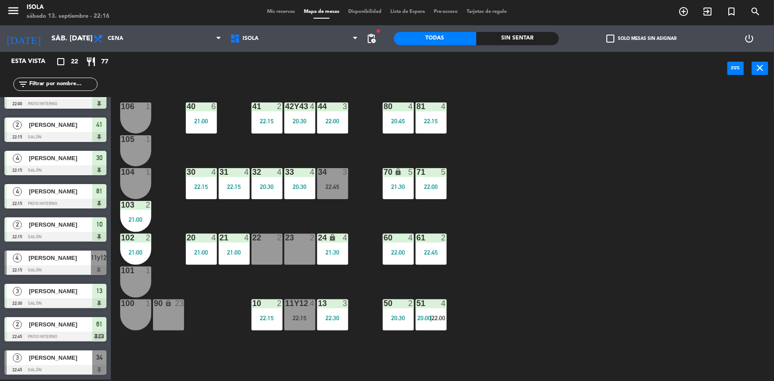
click at [267, 12] on span "Mis reservas" at bounding box center [280, 11] width 37 height 5
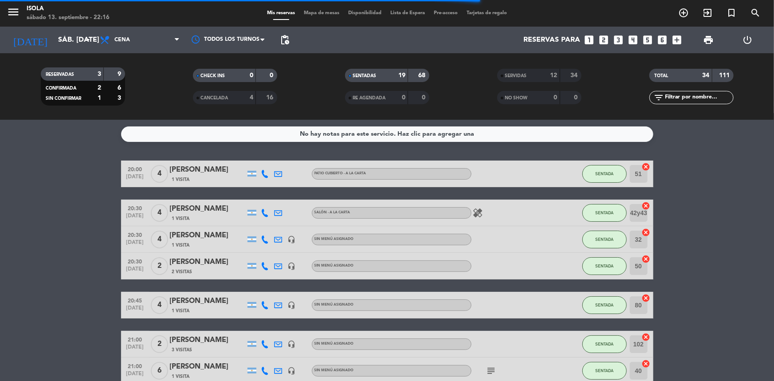
click at [308, 11] on span "Mapa de mesas" at bounding box center [321, 13] width 44 height 5
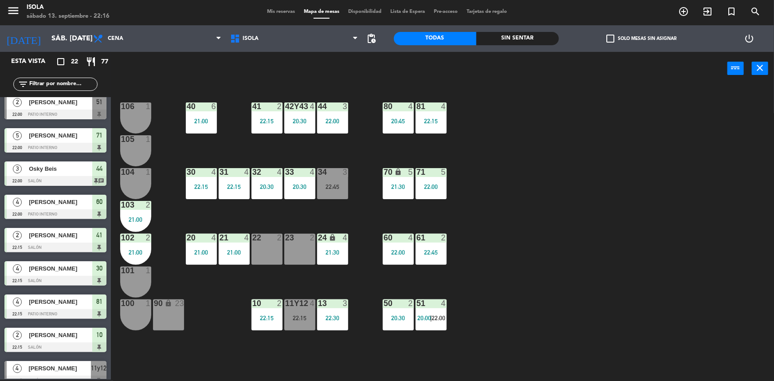
scroll to position [450, 0]
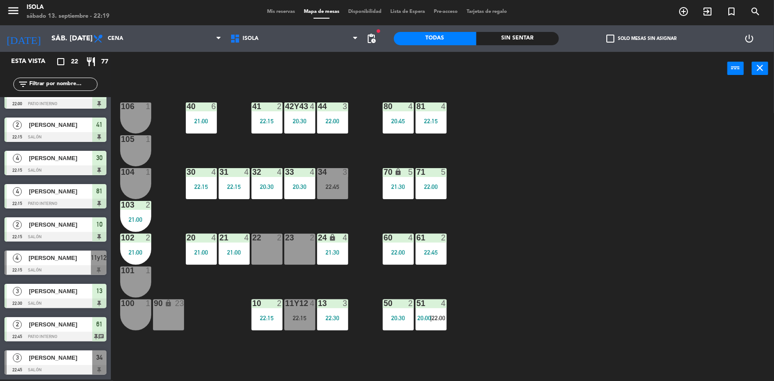
click at [762, 106] on div "40 6 21:00 42y43 4 20:30 41 2 22:15 44 3 22:00 80 4 20:45 81 4 22:15 106 1 105 …" at bounding box center [445, 233] width 655 height 294
click at [429, 319] on span "20:00" at bounding box center [424, 317] width 14 height 7
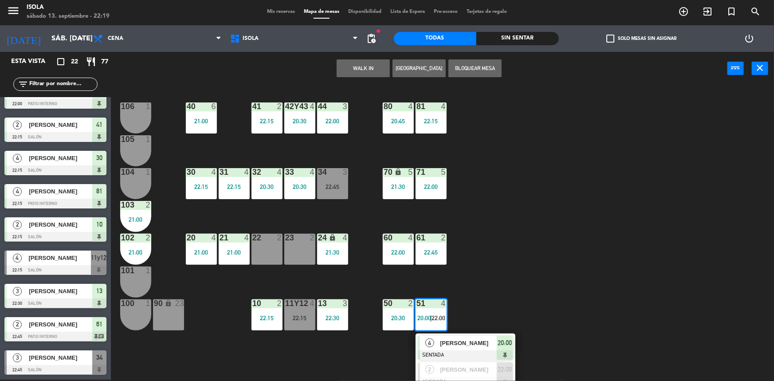
click at [561, 253] on div "40 6 21:00 42y43 4 20:30 41 2 22:15 44 3 22:00 80 4 20:45 81 4 22:15 106 1 105 …" at bounding box center [445, 233] width 655 height 294
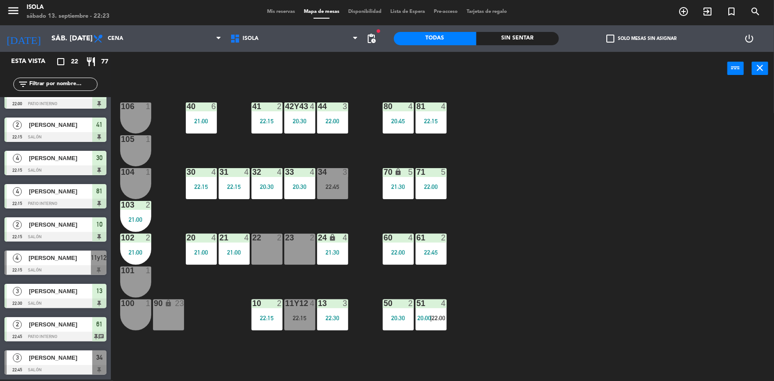
drag, startPoint x: 762, startPoint y: 98, endPoint x: 748, endPoint y: 95, distance: 13.9
click at [762, 97] on div "40 6 21:00 42y43 4 20:30 41 2 22:15 44 3 22:00 80 4 20:45 81 4 22:15 106 1 105 …" at bounding box center [445, 233] width 655 height 294
click at [139, 242] on div "102 2 21:00" at bounding box center [135, 249] width 31 height 31
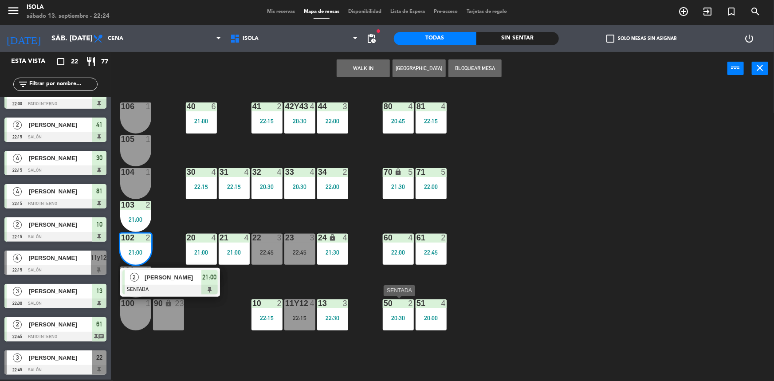
click at [391, 319] on div "20:30" at bounding box center [398, 318] width 31 height 6
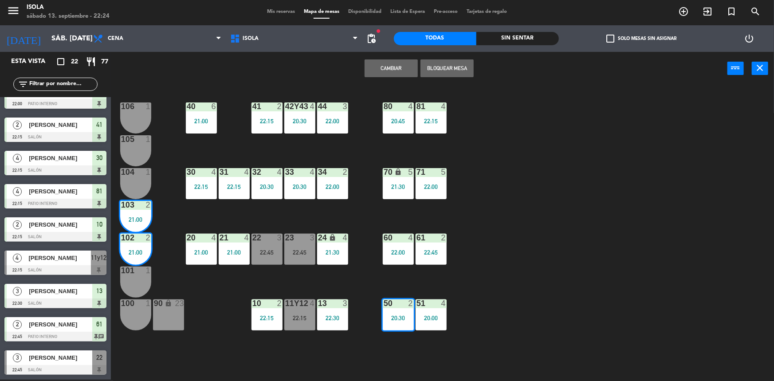
click at [483, 317] on div "40 6 21:00 42y43 4 20:30 41 2 22:15 44 3 22:00 80 4 20:45 81 4 22:15 106 1 105 …" at bounding box center [445, 233] width 655 height 294
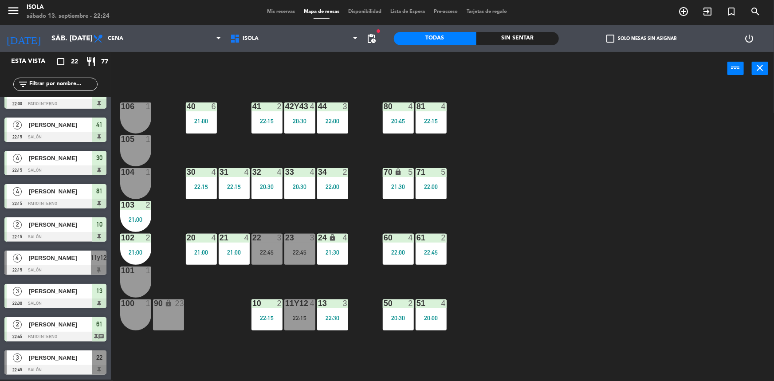
click at [395, 314] on div "20:30" at bounding box center [398, 317] width 31 height 7
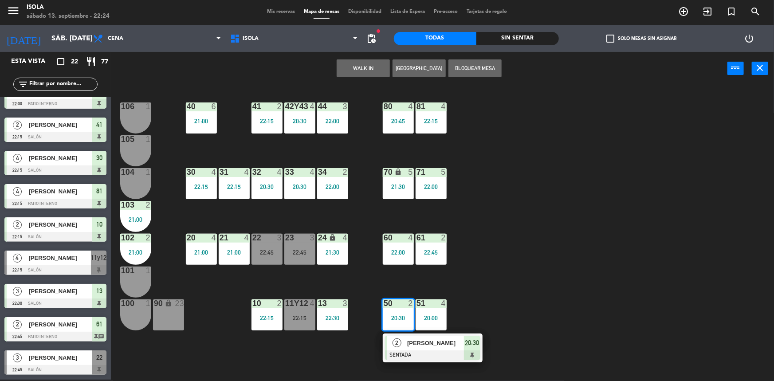
click at [416, 345] on div "2 [PERSON_NAME] SENTADA 20:30" at bounding box center [432, 347] width 113 height 29
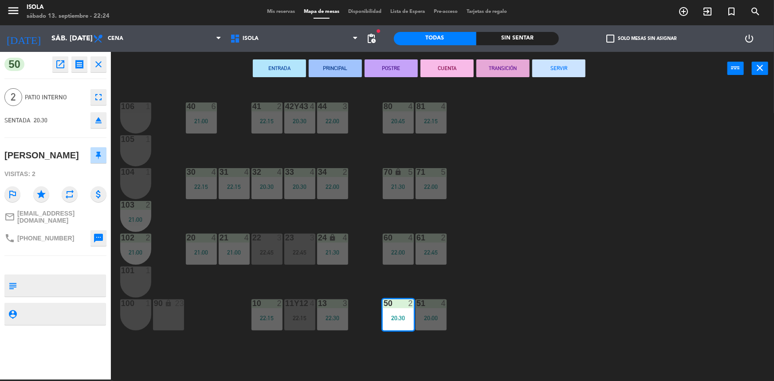
click at [451, 68] on button "CUENTA" at bounding box center [446, 68] width 53 height 18
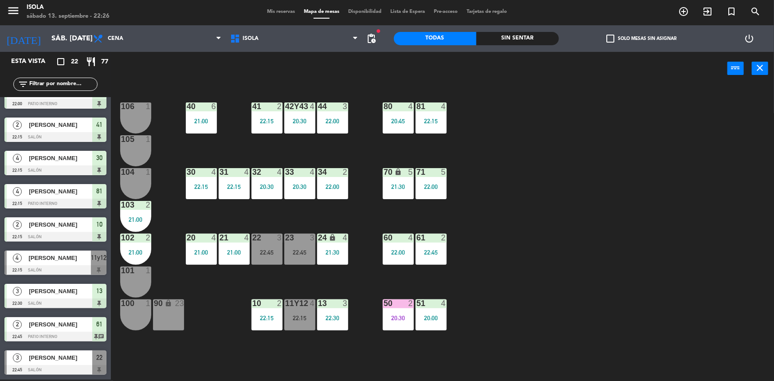
click at [278, 9] on span "Mis reservas" at bounding box center [280, 11] width 37 height 5
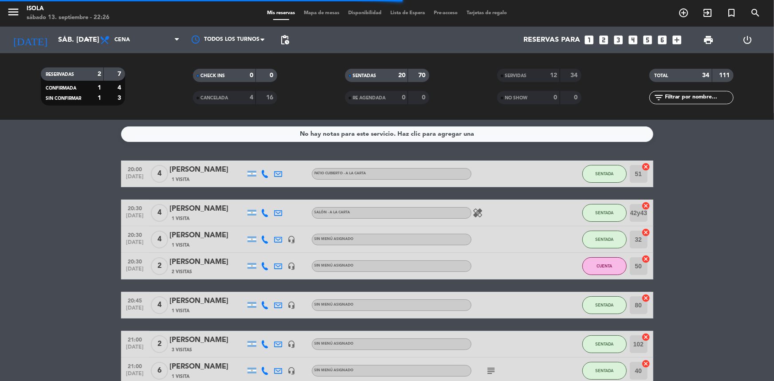
click at [321, 12] on span "Mapa de mesas" at bounding box center [321, 13] width 44 height 5
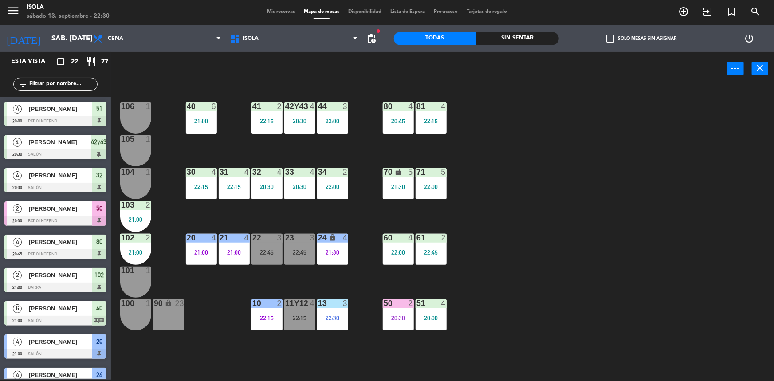
click at [771, 127] on div "40 6 21:00 42y43 4 20:30 41 2 22:15 44 3 22:00 80 4 20:45 81 4 22:15 106 1 105 …" at bounding box center [445, 233] width 655 height 294
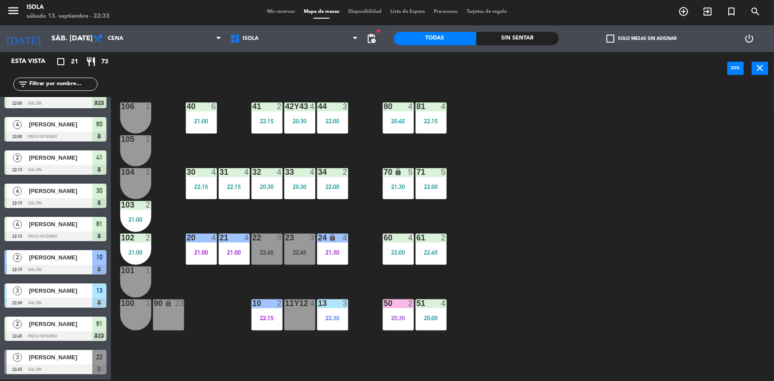
scroll to position [417, 0]
click at [275, 10] on span "Mis reservas" at bounding box center [280, 11] width 37 height 5
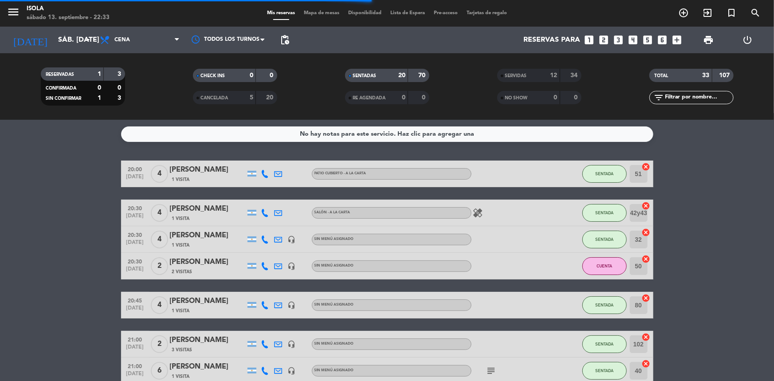
click at [317, 11] on span "Mapa de mesas" at bounding box center [321, 13] width 44 height 5
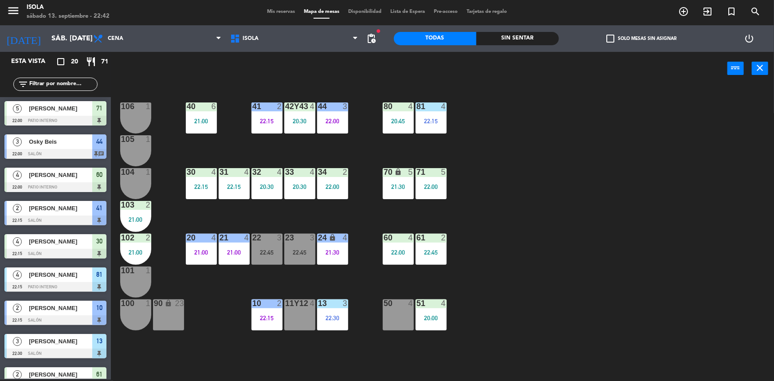
scroll to position [383, 0]
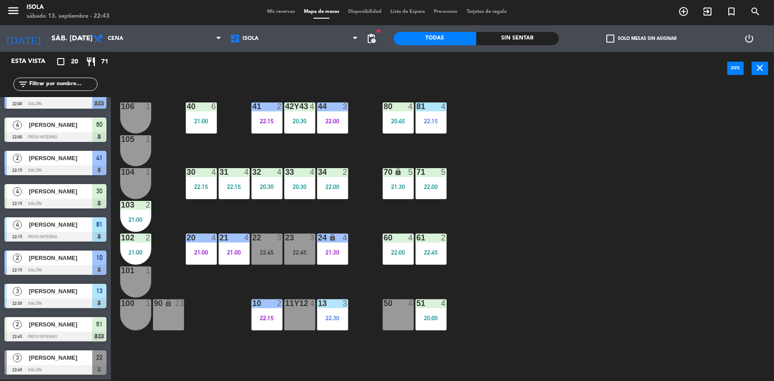
click at [562, 138] on div "40 6 21:00 42y43 4 20:30 41 2 22:15 44 3 22:00 80 4 20:45 81 4 22:15 106 1 105 …" at bounding box center [445, 233] width 655 height 294
click at [759, 74] on div "power_input close Cerrar" at bounding box center [442, 69] width 663 height 34
click at [758, 72] on icon "close" at bounding box center [760, 68] width 11 height 11
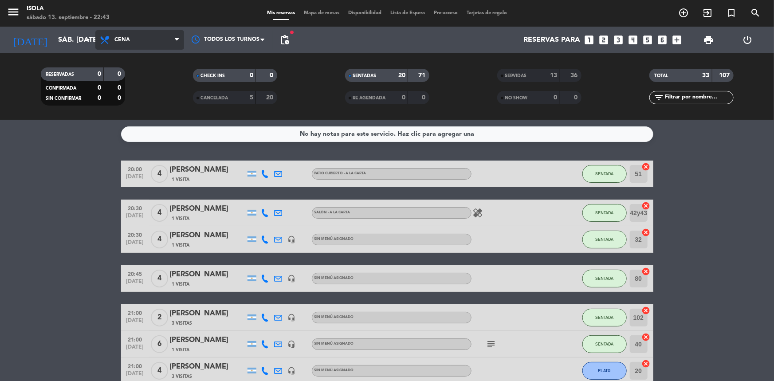
click at [163, 44] on span "Cena" at bounding box center [139, 40] width 89 height 20
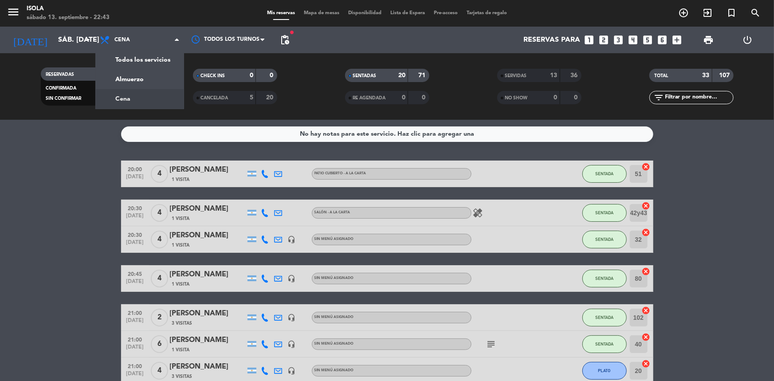
click at [129, 98] on div "menu Isola sábado 13. septiembre - 22:43 Mis reservas Mapa de mesas Disponibili…" at bounding box center [387, 60] width 774 height 120
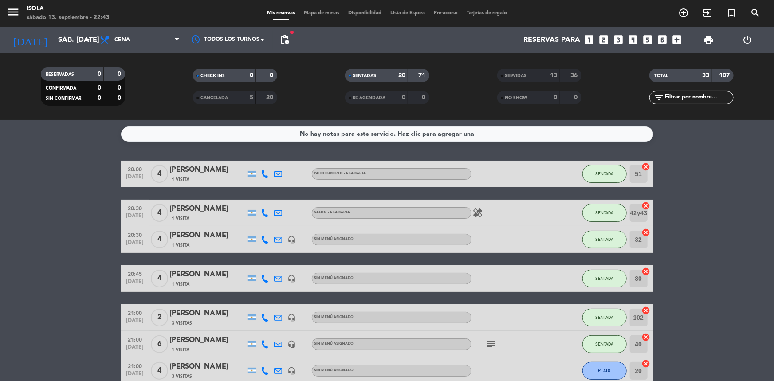
click at [319, 15] on span "Mapa de mesas" at bounding box center [321, 13] width 44 height 5
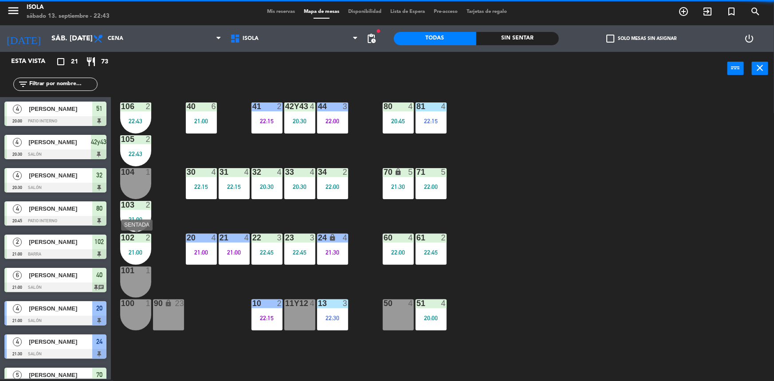
click at [137, 249] on div "21:00" at bounding box center [135, 252] width 31 height 6
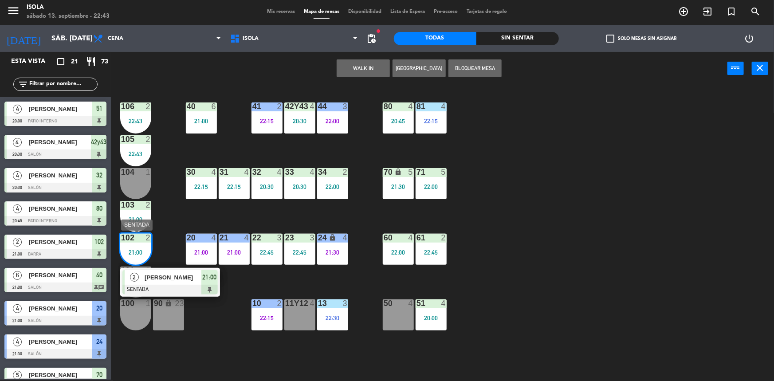
click at [170, 282] on span "[PERSON_NAME]" at bounding box center [173, 277] width 57 height 9
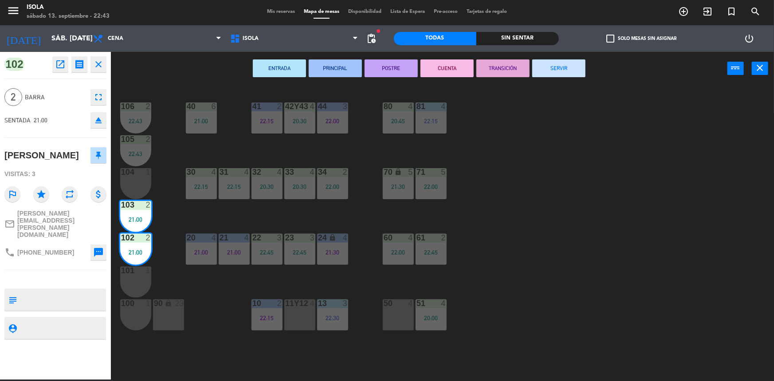
click at [559, 71] on button "SERVIR" at bounding box center [558, 68] width 53 height 18
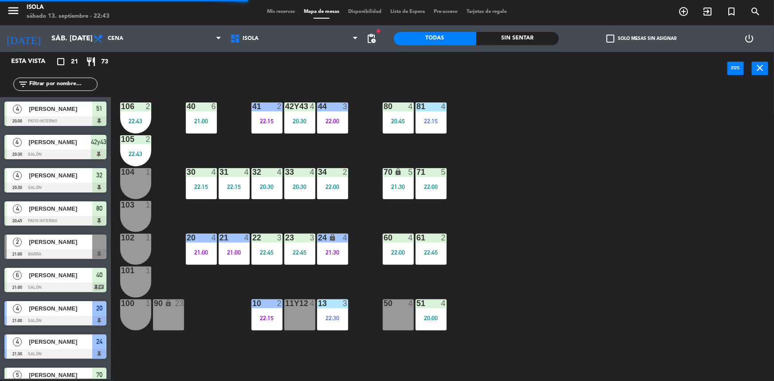
click at [603, 284] on div "40 6 21:00 42y43 4 20:30 41 2 22:15 44 3 22:00 80 4 20:45 81 4 22:15 106 2 22:4…" at bounding box center [445, 233] width 655 height 294
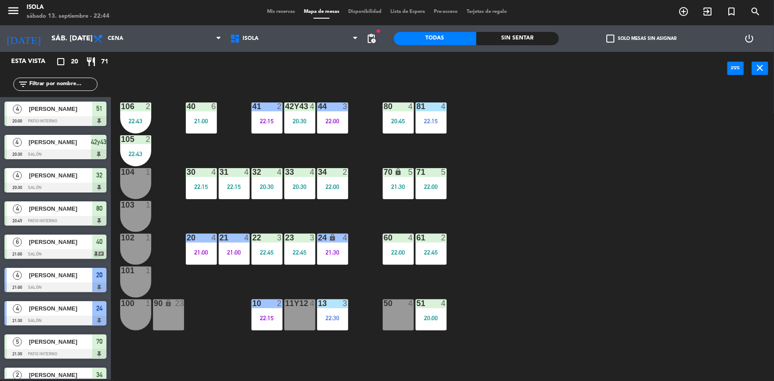
click at [582, 138] on div "40 6 21:00 42y43 4 20:30 41 2 22:15 44 3 22:00 80 4 20:45 81 4 22:15 106 2 22:4…" at bounding box center [445, 233] width 655 height 294
click at [758, 65] on icon "close" at bounding box center [760, 68] width 11 height 11
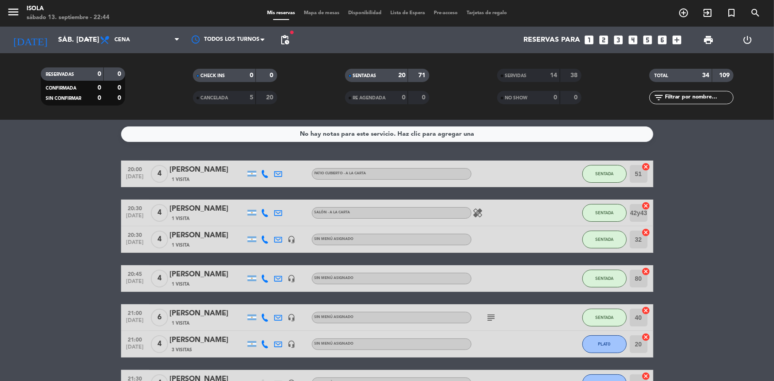
click at [318, 12] on span "Mapa de mesas" at bounding box center [321, 13] width 44 height 5
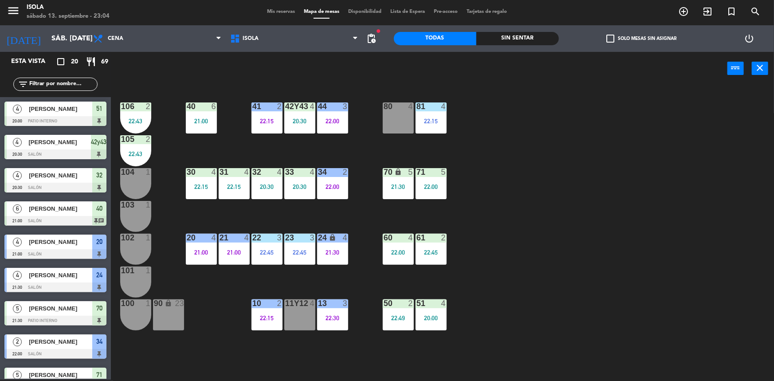
click at [593, 184] on div "40 6 21:00 42y43 4 20:30 41 2 22:15 44 3 22:00 80 4 81 4 22:15 106 2 22:43 105 …" at bounding box center [445, 233] width 655 height 294
click at [550, 199] on div "40 6 21:00 42y43 4 20:30 41 2 22:15 44 3 22:00 80 4 81 4 22:15 106 2 22:43 105 …" at bounding box center [445, 233] width 655 height 294
click at [430, 314] on div "51 4 20:00" at bounding box center [430, 314] width 31 height 31
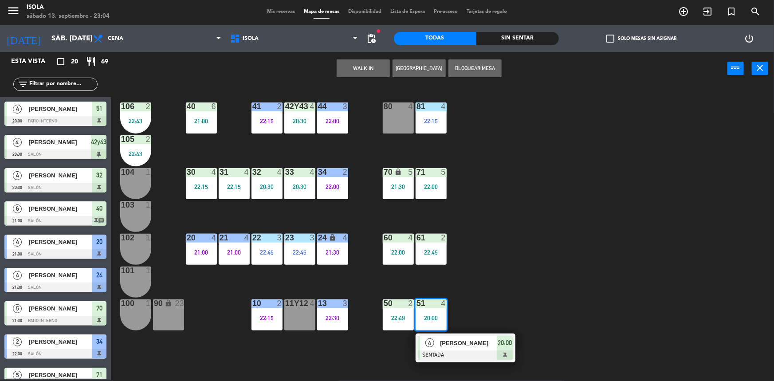
click at [453, 349] on div "[PERSON_NAME]" at bounding box center [468, 343] width 58 height 15
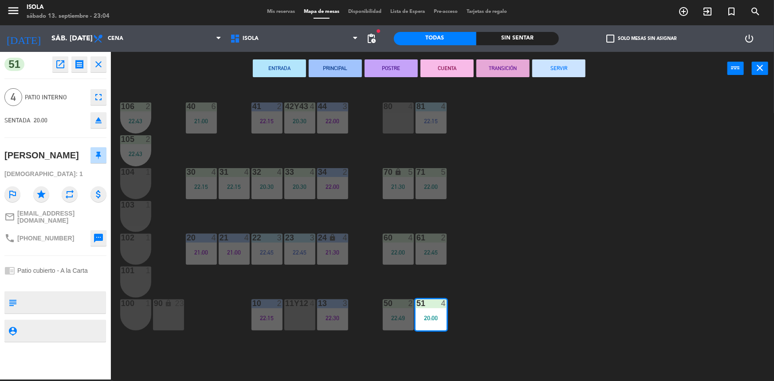
click at [564, 68] on button "SERVIR" at bounding box center [558, 68] width 53 height 18
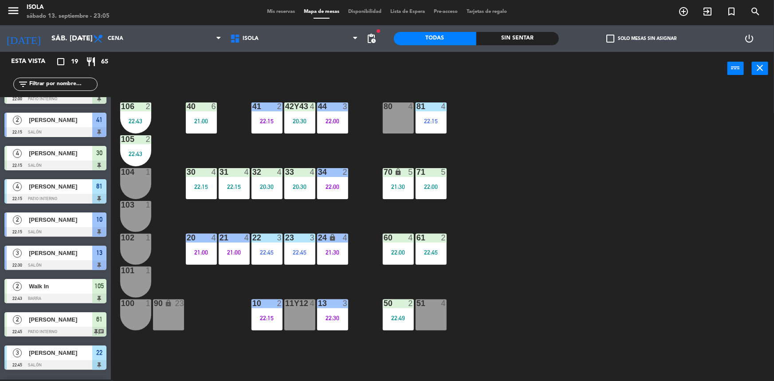
click at [132, 246] on div "102 1" at bounding box center [135, 249] width 31 height 31
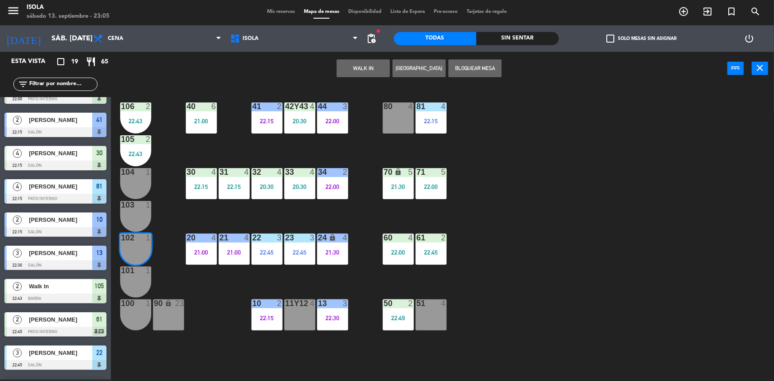
scroll to position [322, 0]
click at [141, 208] on div at bounding box center [135, 205] width 15 height 8
click at [358, 66] on button "WALK IN" at bounding box center [362, 68] width 53 height 18
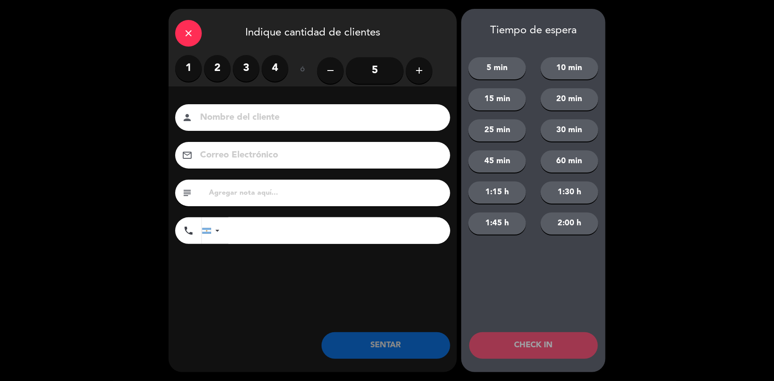
click at [220, 66] on label "2" at bounding box center [217, 68] width 27 height 27
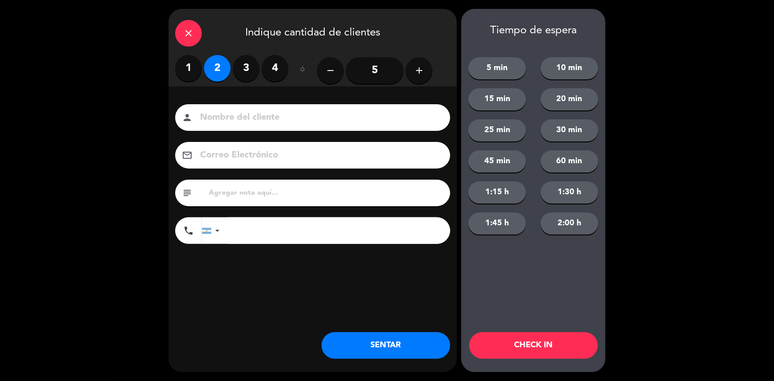
click at [400, 344] on button "SENTAR" at bounding box center [385, 345] width 129 height 27
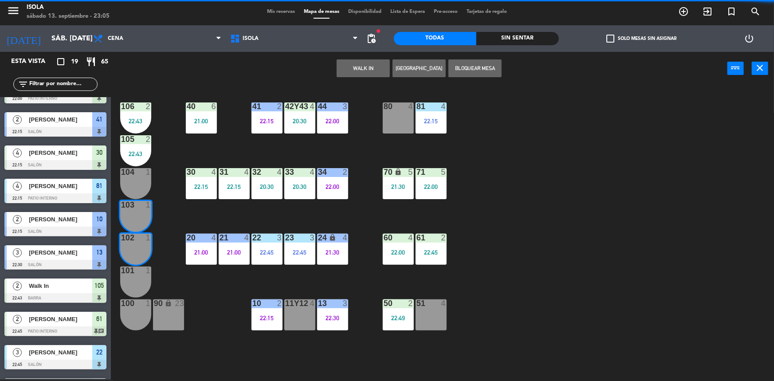
scroll to position [0, 0]
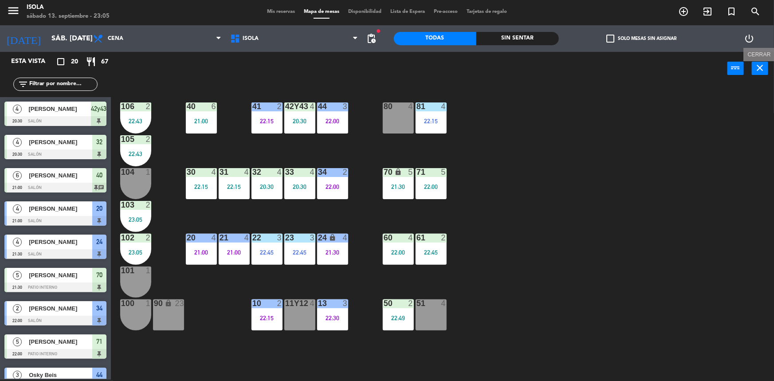
click at [760, 71] on icon "close" at bounding box center [760, 68] width 11 height 11
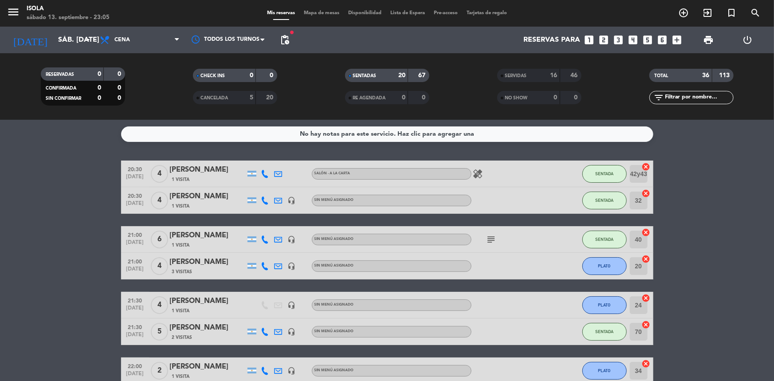
click at [317, 15] on span "Mapa de mesas" at bounding box center [321, 13] width 44 height 5
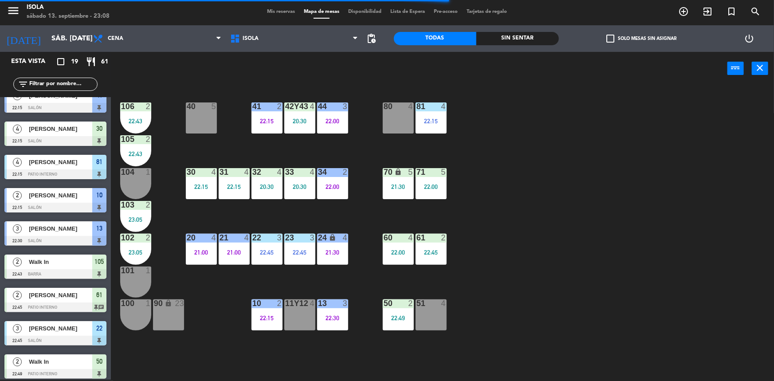
scroll to position [350, 0]
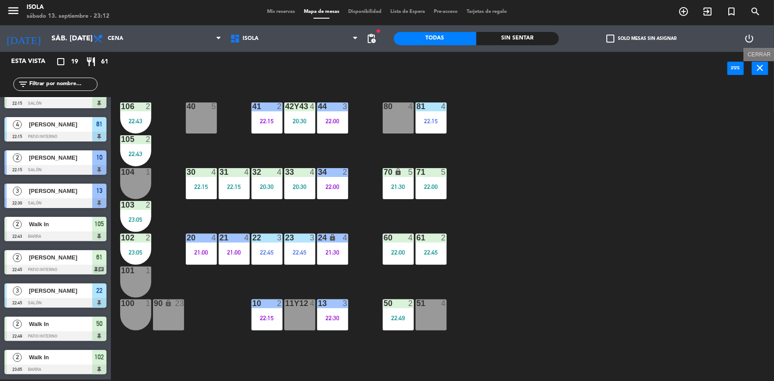
click at [754, 68] on button "close" at bounding box center [759, 68] width 16 height 13
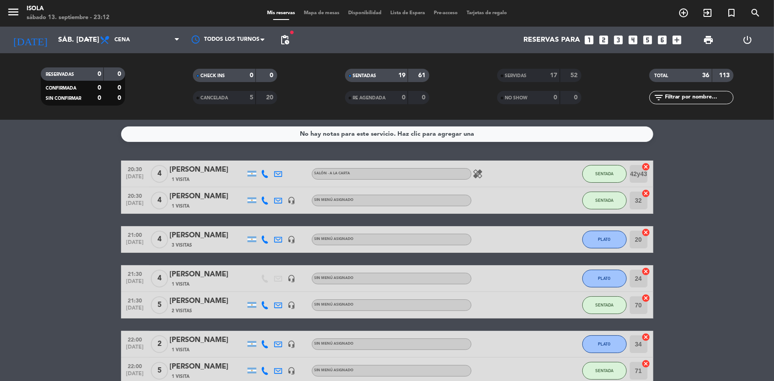
click at [321, 9] on div "Mis reservas Mapa de mesas Disponibilidad Lista de Espera Pre-acceso Tarjetas d…" at bounding box center [386, 13] width 249 height 8
click at [321, 11] on span "Mapa de mesas" at bounding box center [321, 13] width 44 height 5
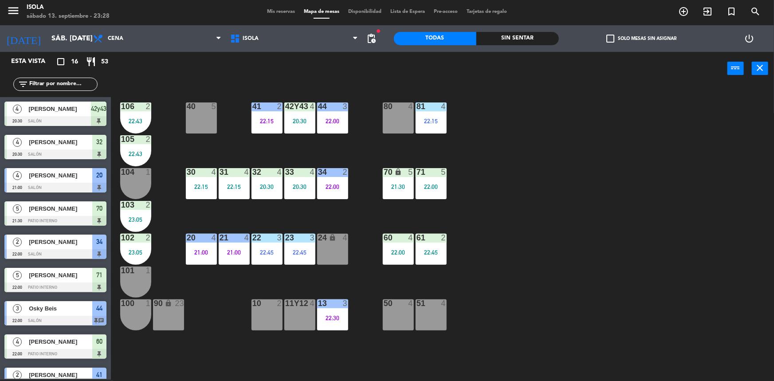
click at [195, 374] on div "40 5 42y43 4 20:30 41 2 22:15 44 3 22:00 80 4 81 4 22:15 106 2 22:43 105 2 22:4…" at bounding box center [445, 233] width 655 height 294
click at [139, 39] on span "Cena" at bounding box center [157, 39] width 137 height 20
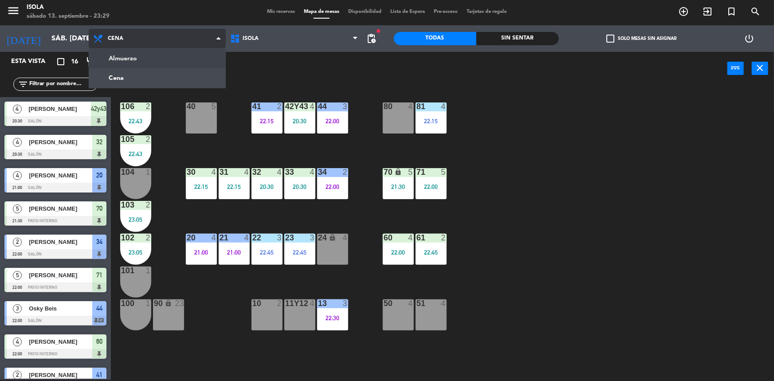
click at [139, 58] on ng-component "menu Isola sábado 13. septiembre - 23:29 Mis reservas Mapa de mesas Disponibili…" at bounding box center [387, 190] width 774 height 382
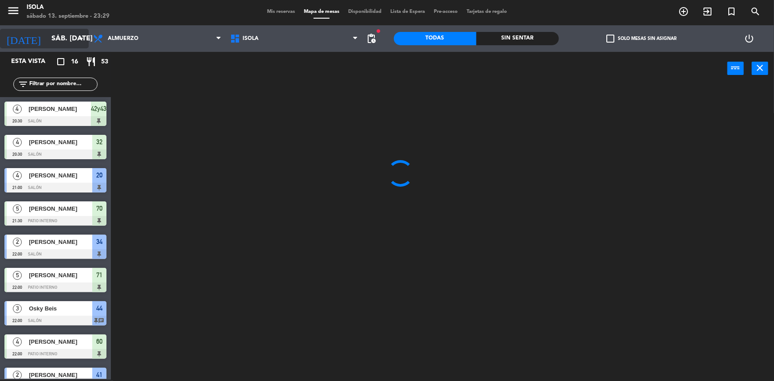
click at [47, 37] on input "sáb. [DATE]" at bounding box center [94, 38] width 94 height 17
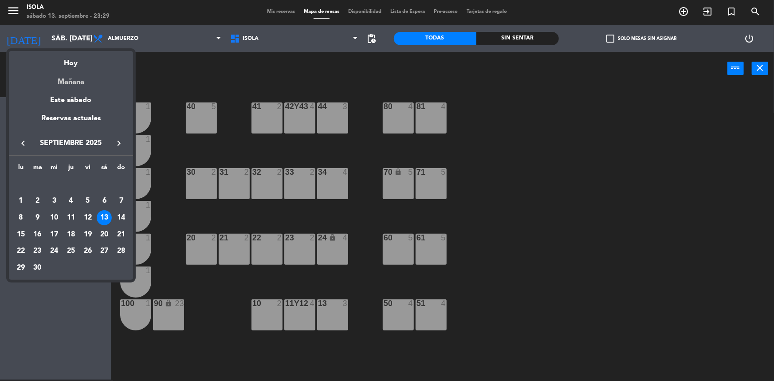
click at [72, 81] on div "Mañana" at bounding box center [71, 79] width 124 height 18
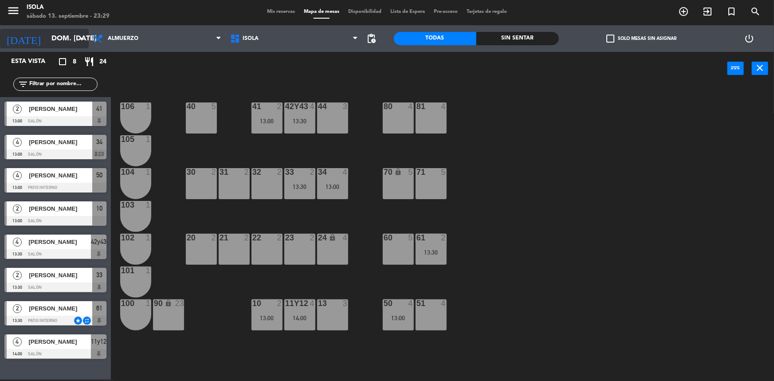
click at [53, 34] on input "dom. [DATE]" at bounding box center [94, 38] width 94 height 17
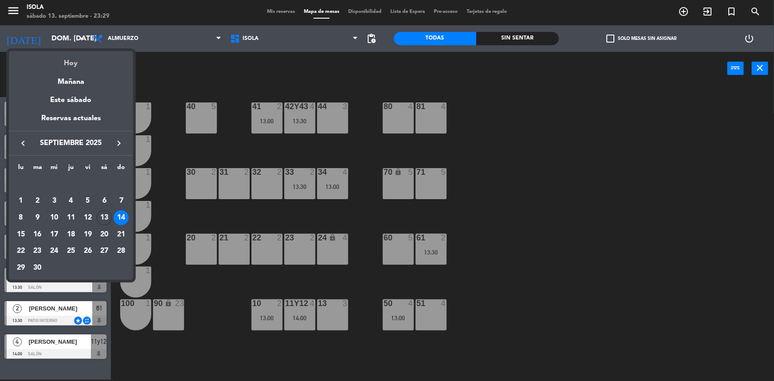
click at [70, 59] on div "Hoy" at bounding box center [71, 60] width 124 height 18
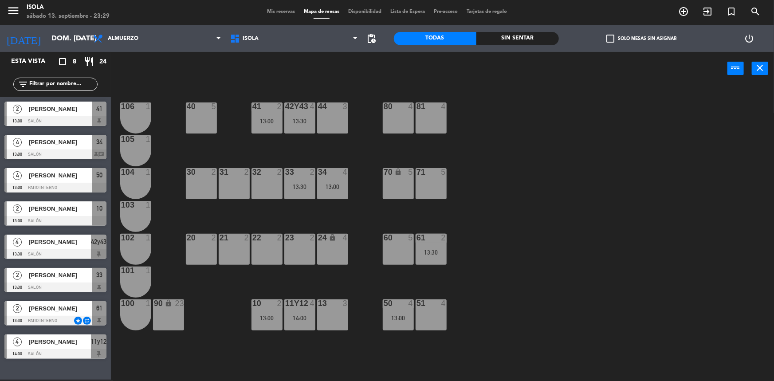
type input "sáb. [DATE]"
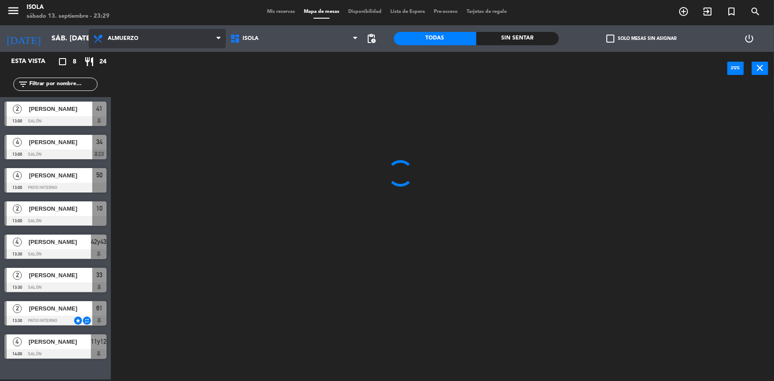
click at [133, 34] on span "Almuerzo" at bounding box center [157, 39] width 137 height 20
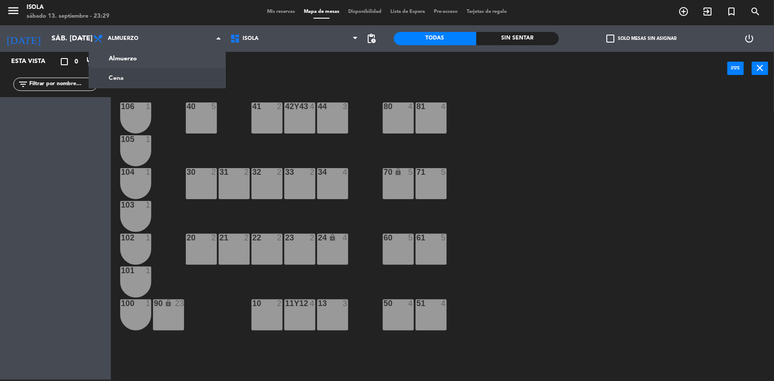
click at [136, 75] on ng-component "menu Isola sábado 13. septiembre - 23:29 Mis reservas Mapa de mesas Disponibili…" at bounding box center [387, 190] width 774 height 382
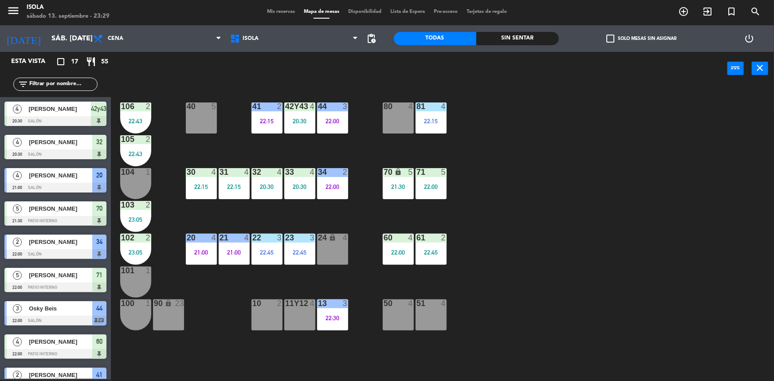
click at [278, 11] on span "Mis reservas" at bounding box center [280, 11] width 37 height 5
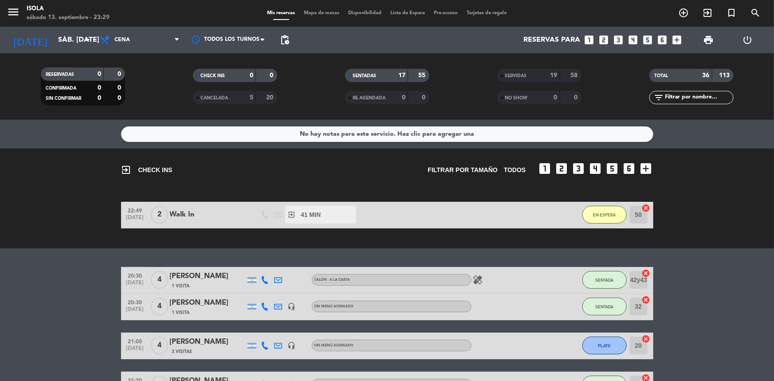
click at [311, 12] on span "Mapa de mesas" at bounding box center [321, 13] width 44 height 5
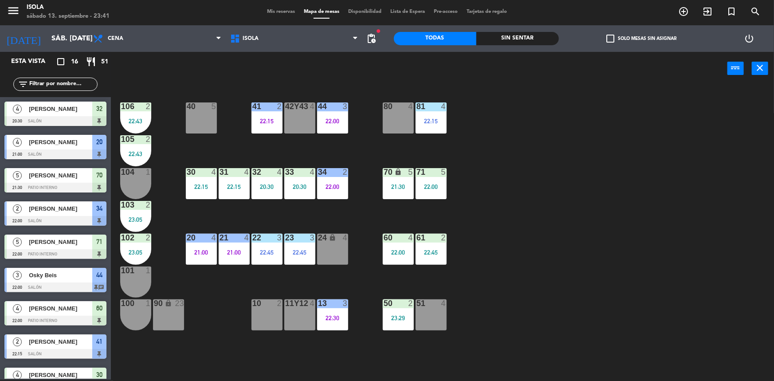
click at [280, 14] on span "Mis reservas" at bounding box center [280, 11] width 37 height 5
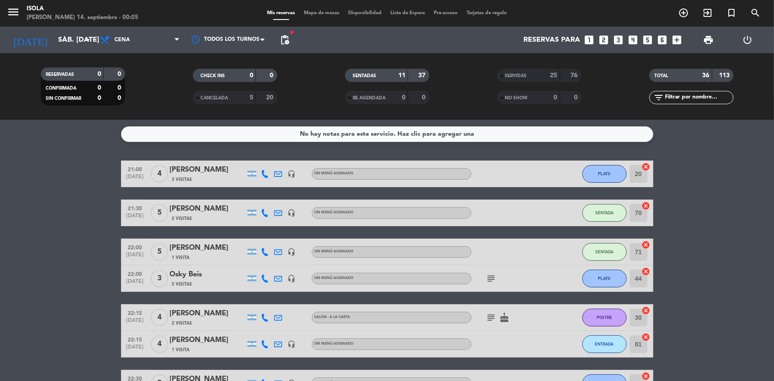
click at [324, 17] on div "menu [PERSON_NAME] 14. septiembre - 00:05 Mis reservas Mapa de mesas Disponibil…" at bounding box center [387, 13] width 774 height 27
click at [321, 14] on span "Mapa de mesas" at bounding box center [321, 13] width 44 height 5
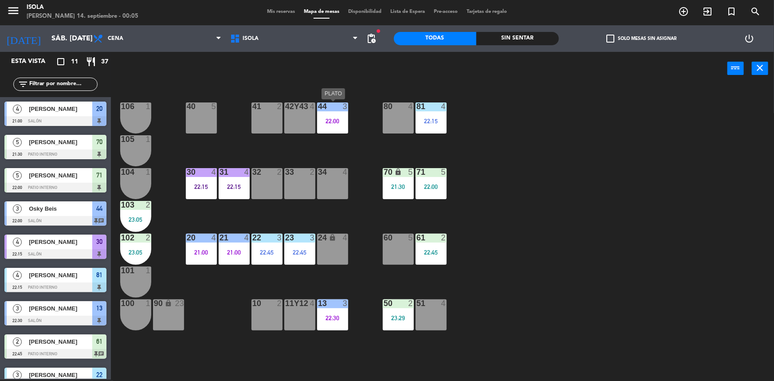
click at [333, 122] on div "22:00" at bounding box center [332, 121] width 31 height 6
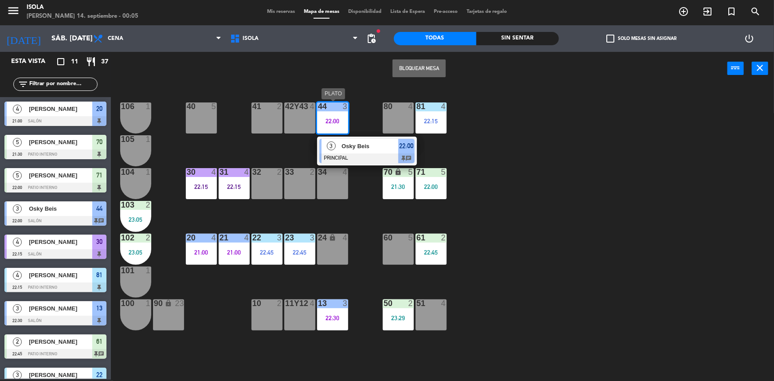
click at [366, 149] on span "Osky Beis" at bounding box center [369, 145] width 57 height 9
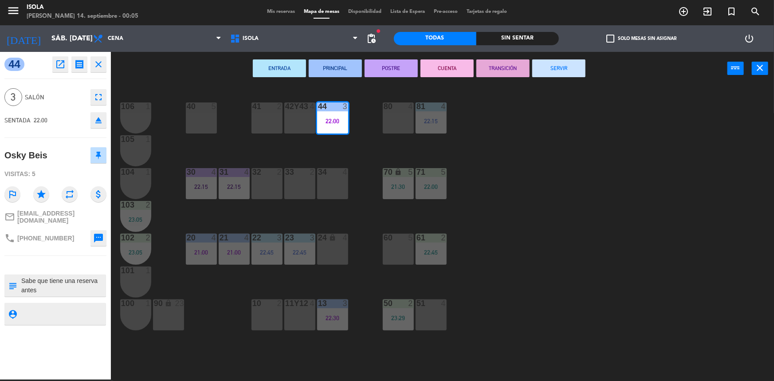
click at [566, 66] on button "SERVIR" at bounding box center [558, 68] width 53 height 18
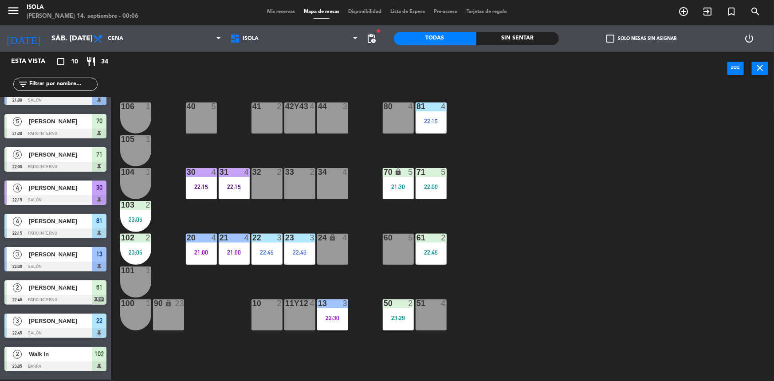
scroll to position [51, 0]
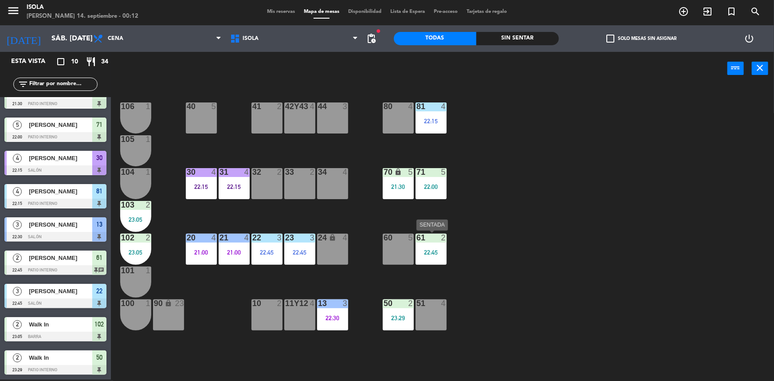
drag, startPoint x: 431, startPoint y: 253, endPoint x: 376, endPoint y: 256, distance: 55.5
click at [430, 253] on div "22:45" at bounding box center [430, 252] width 31 height 6
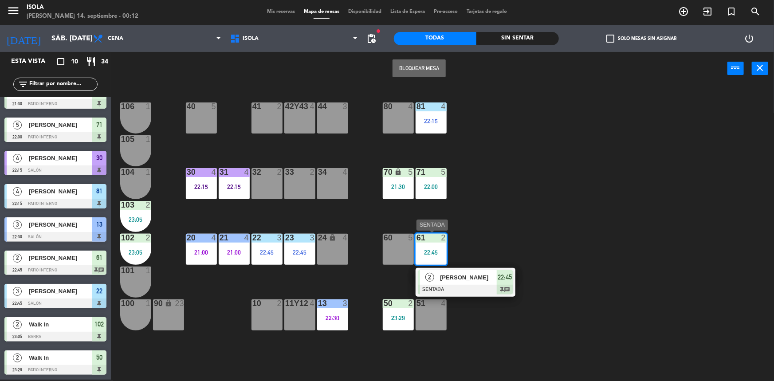
click at [454, 282] on div "[PERSON_NAME]" at bounding box center [468, 277] width 58 height 15
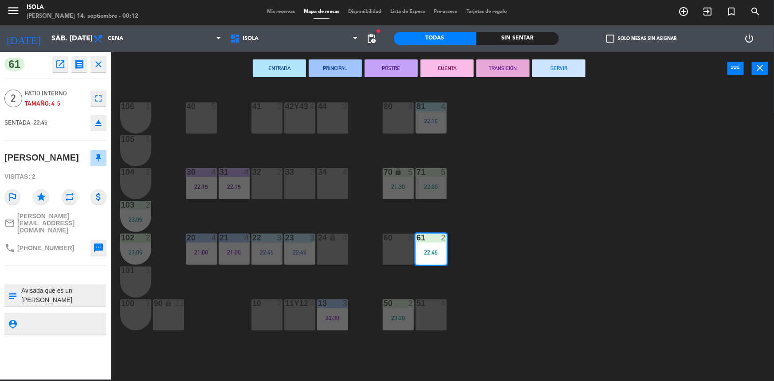
click at [575, 67] on button "SERVIR" at bounding box center [558, 68] width 53 height 18
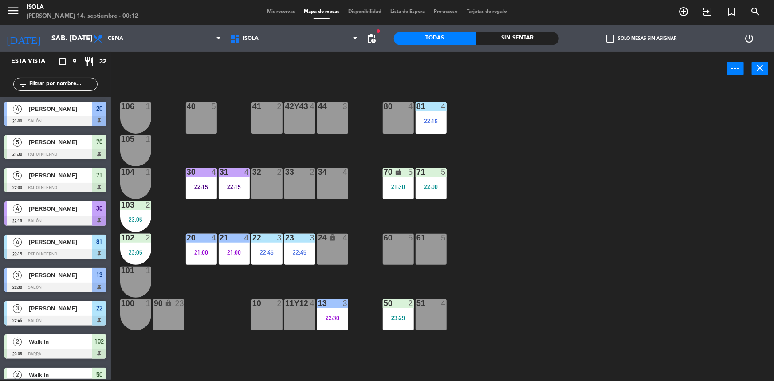
click at [434, 189] on div "22:00" at bounding box center [430, 187] width 31 height 6
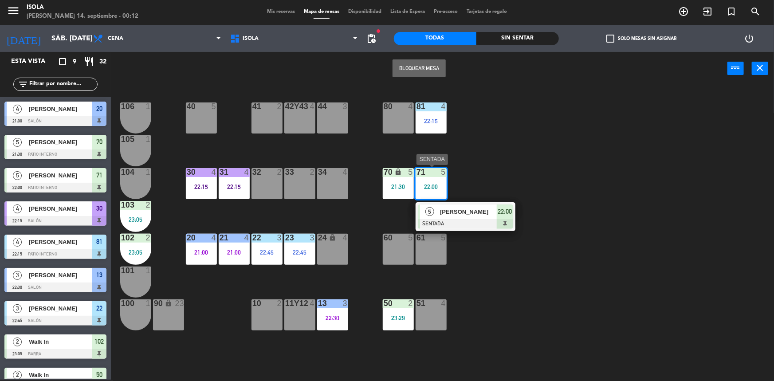
click at [469, 217] on div "[STREET_ADDRESS][PERSON_NAME] 22:00" at bounding box center [465, 216] width 113 height 29
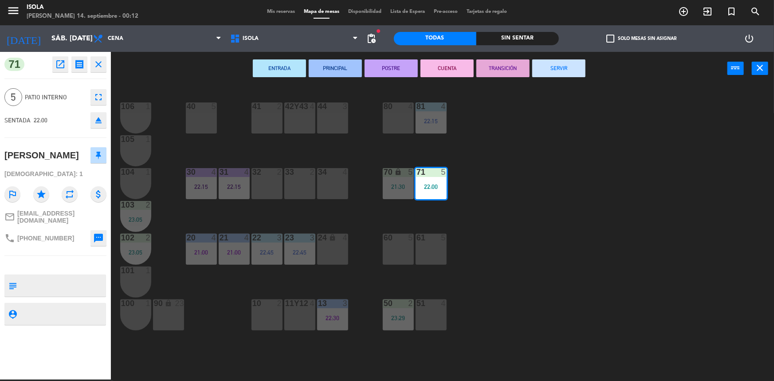
click at [556, 68] on button "SERVIR" at bounding box center [558, 68] width 53 height 18
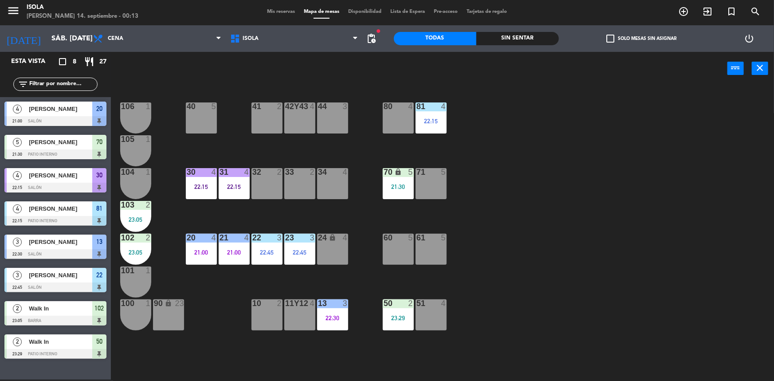
drag, startPoint x: 415, startPoint y: 308, endPoint x: 421, endPoint y: 309, distance: 5.3
click at [416, 308] on div "51 4" at bounding box center [430, 314] width 31 height 31
drag, startPoint x: 407, startPoint y: 315, endPoint x: 415, endPoint y: 313, distance: 7.6
click at [407, 315] on div "23:29" at bounding box center [398, 318] width 31 height 6
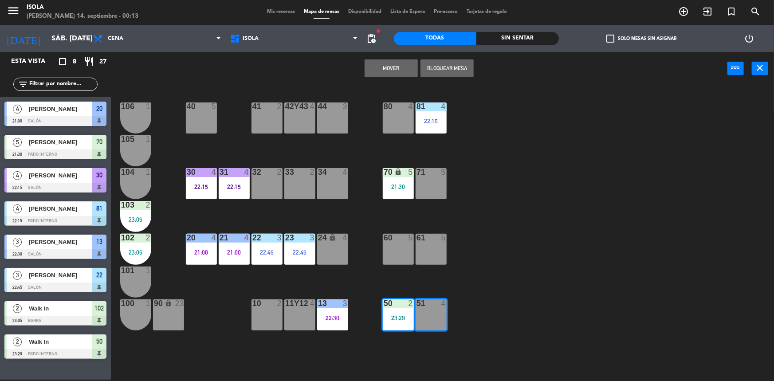
click at [584, 301] on div "40 5 42y43 4 41 2 44 3 80 4 81 4 22:15 106 1 105 1 30 4 22:15 31 4 22:15 32 2 3…" at bounding box center [445, 233] width 655 height 294
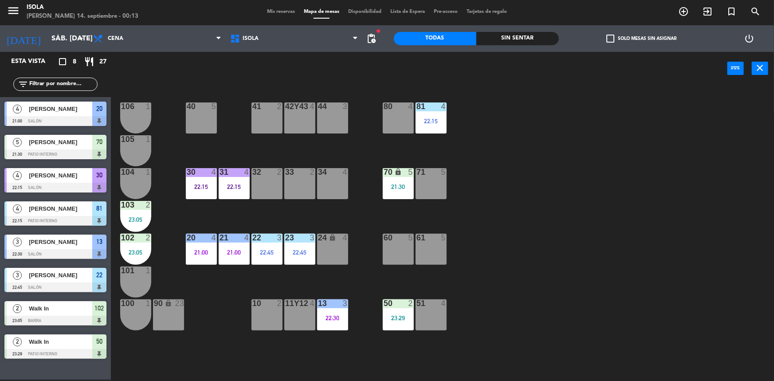
click at [403, 316] on div "23:29" at bounding box center [398, 318] width 31 height 6
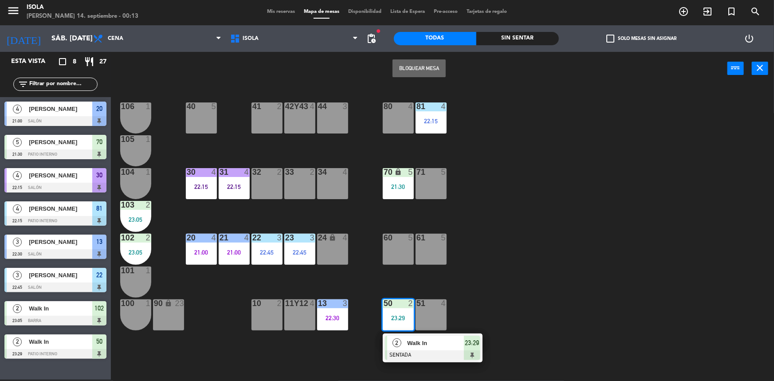
drag, startPoint x: 434, startPoint y: 341, endPoint x: 434, endPoint y: 223, distance: 118.4
click at [434, 340] on div "2 Walk In SENTADA 23:29" at bounding box center [432, 347] width 113 height 29
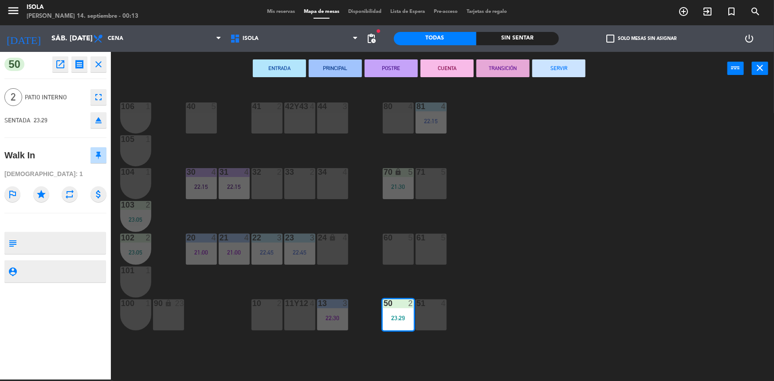
click at [549, 67] on button "SERVIR" at bounding box center [558, 68] width 53 height 18
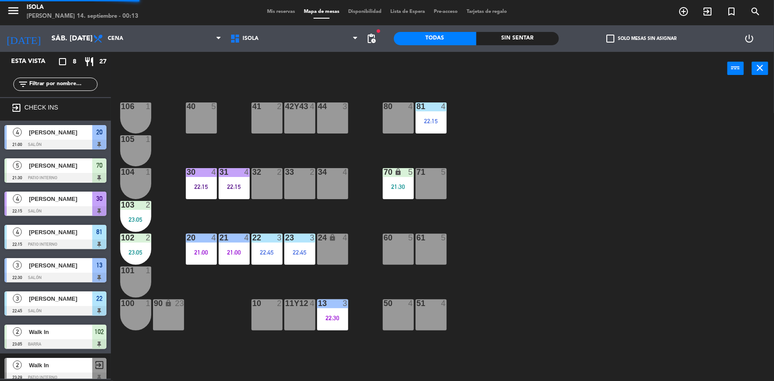
scroll to position [7, 0]
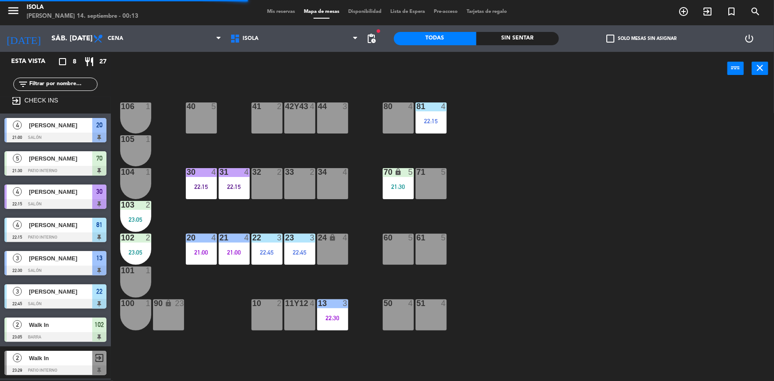
click at [655, 177] on div "40 5 42y43 4 41 2 44 3 80 4 81 4 22:15 106 1 105 1 30 4 22:15 31 4 22:15 32 2 3…" at bounding box center [445, 233] width 655 height 294
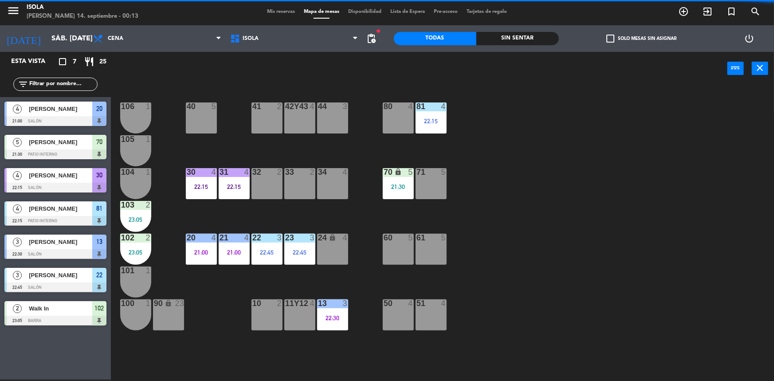
scroll to position [0, 0]
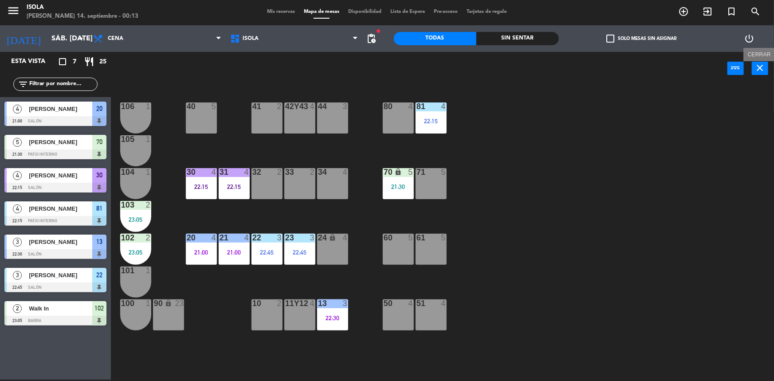
click at [762, 69] on icon "close" at bounding box center [760, 68] width 11 height 11
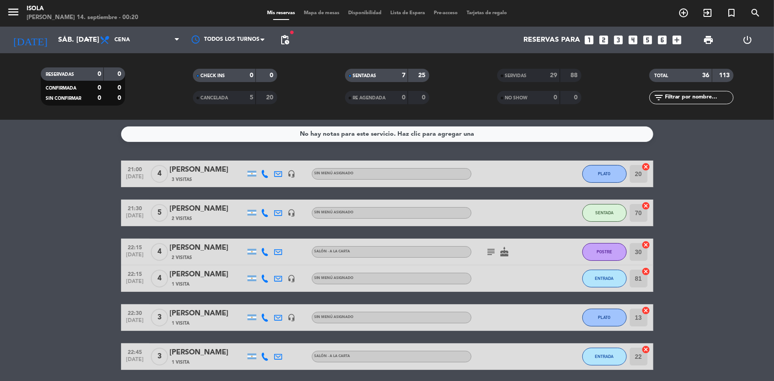
click at [318, 13] on span "Mapa de mesas" at bounding box center [321, 13] width 44 height 5
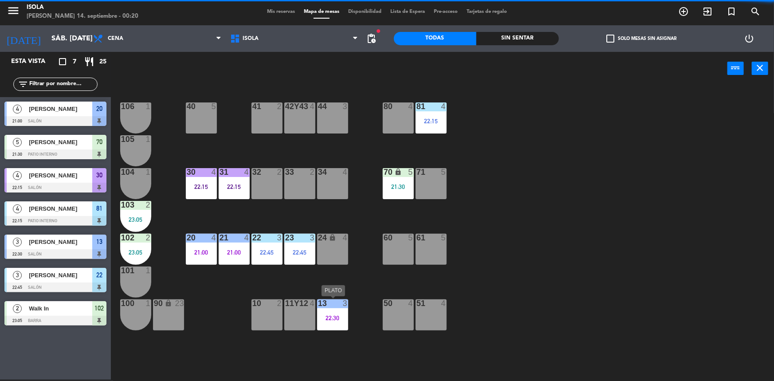
click at [332, 314] on div "22:30" at bounding box center [332, 317] width 31 height 7
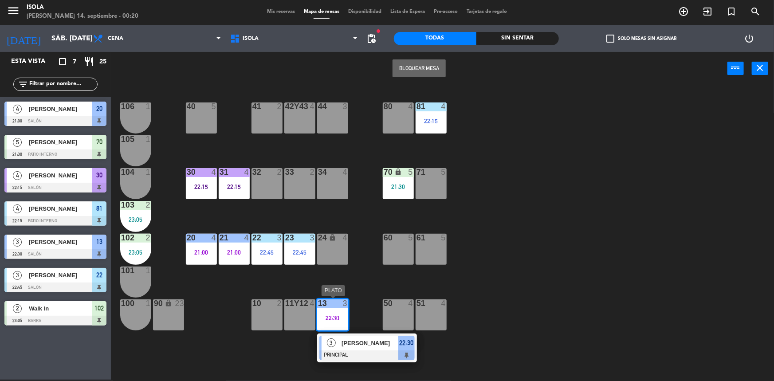
click at [376, 343] on span "[PERSON_NAME]" at bounding box center [369, 342] width 57 height 9
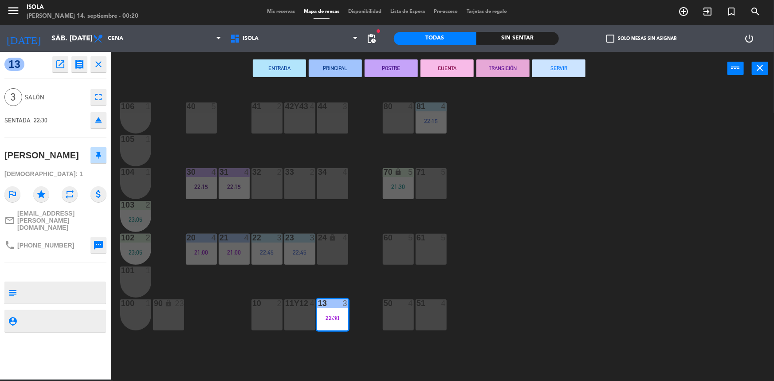
click at [572, 69] on button "SERVIR" at bounding box center [558, 68] width 53 height 18
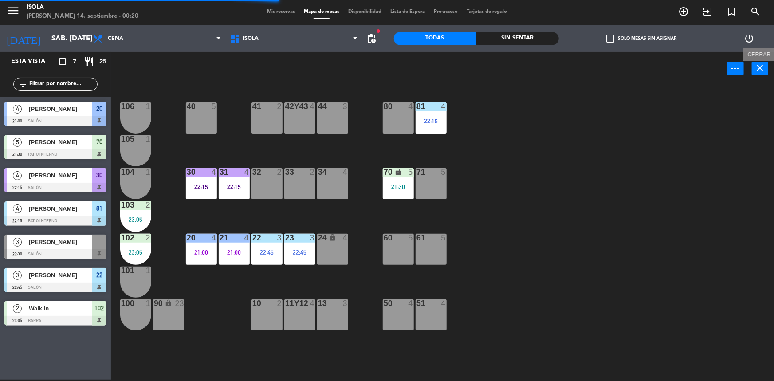
click at [762, 70] on icon "close" at bounding box center [760, 68] width 11 height 11
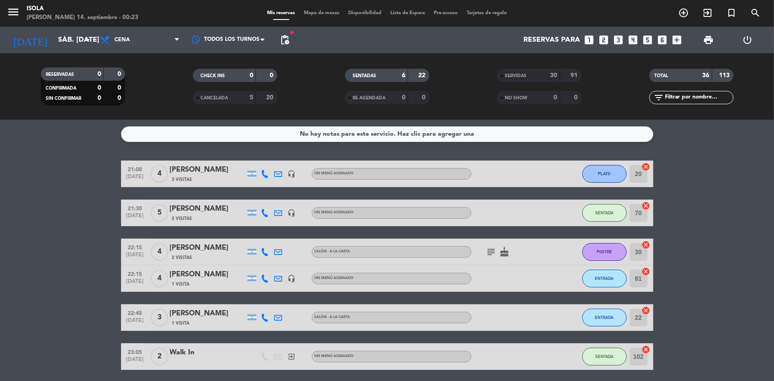
click at [735, 201] on bookings-row "21:00 [DATE] 4 [PERSON_NAME] 3 Visitas headset_mic Sin menú asignado [PERSON_NA…" at bounding box center [387, 264] width 774 height 209
click at [732, 191] on bookings-row "21:00 [DATE] 4 [PERSON_NAME] 3 Visitas headset_mic Sin menú asignado [PERSON_NA…" at bounding box center [387, 264] width 774 height 209
click at [314, 16] on div "Mis reservas Mapa de mesas Disponibilidad Lista de Espera Pre-acceso Tarjetas d…" at bounding box center [386, 13] width 249 height 8
click at [331, 15] on span "Mapa de mesas" at bounding box center [321, 13] width 44 height 5
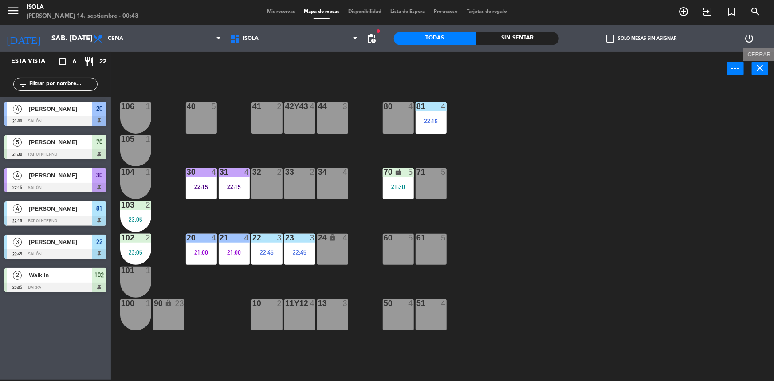
click at [760, 70] on icon "close" at bounding box center [760, 68] width 11 height 11
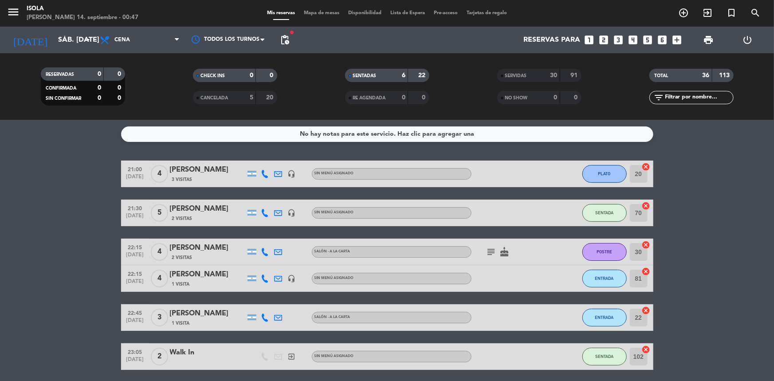
click at [749, 168] on bookings-row "21:00 [DATE] 4 [PERSON_NAME] 3 Visitas headset_mic Sin menú asignado [PERSON_NA…" at bounding box center [387, 264] width 774 height 209
click at [95, 36] on span "Cena" at bounding box center [139, 40] width 89 height 20
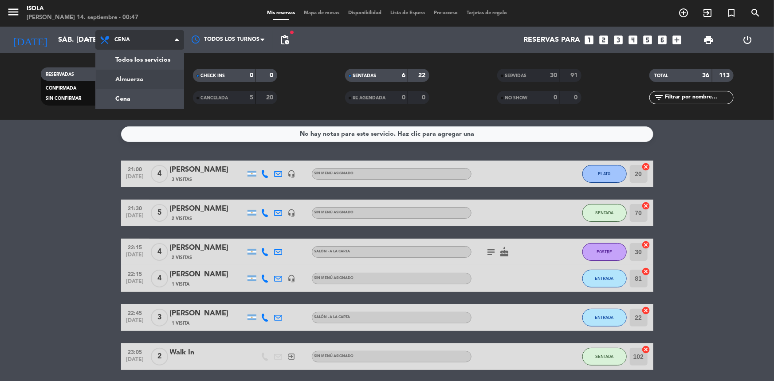
click at [142, 78] on div "menu [PERSON_NAME] 14. septiembre - 00:47 Mis reservas Mapa de mesas Disponibil…" at bounding box center [387, 60] width 774 height 120
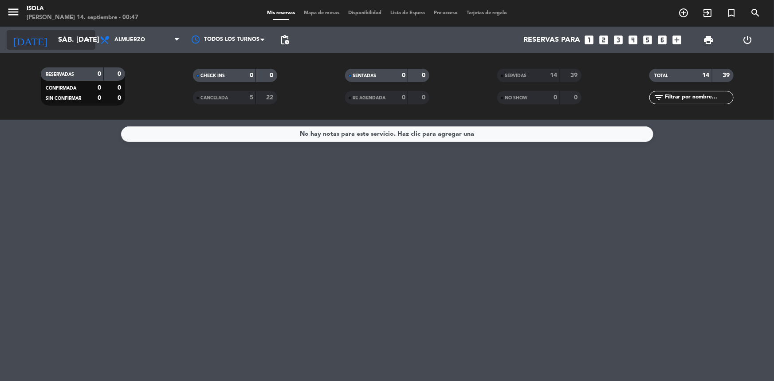
click at [86, 40] on icon "arrow_drop_down" at bounding box center [87, 40] width 11 height 11
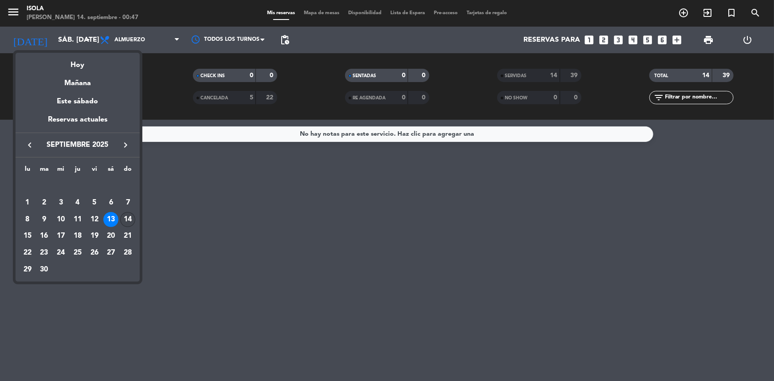
click at [124, 218] on div "14" at bounding box center [127, 219] width 15 height 15
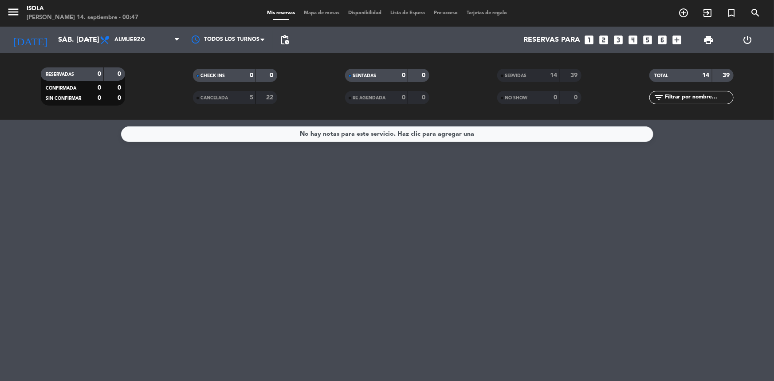
type input "dom. [DATE]"
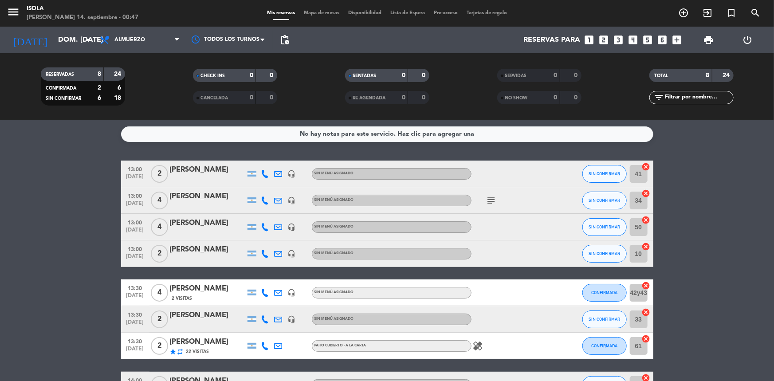
click at [711, 266] on bookings-row "13:00 [DATE] 2 [PERSON_NAME] headset_mic Sin menú asignado SIN CONFIRMAR 41 can…" at bounding box center [387, 279] width 774 height 238
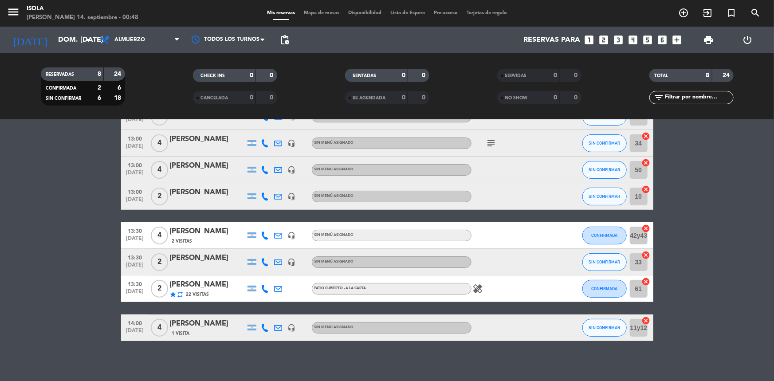
scroll to position [62, 0]
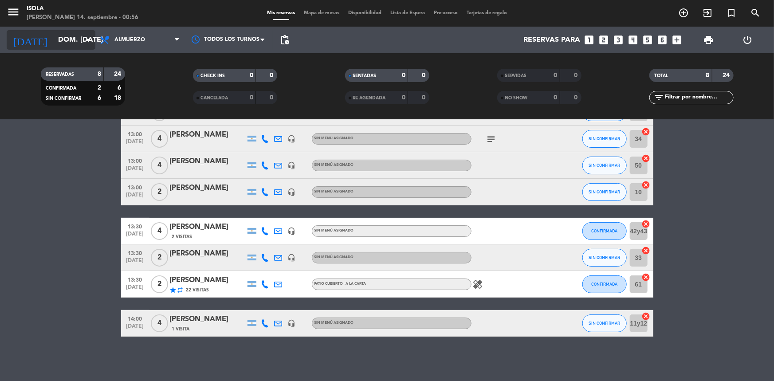
click at [54, 46] on input "dom. [DATE]" at bounding box center [101, 39] width 94 height 17
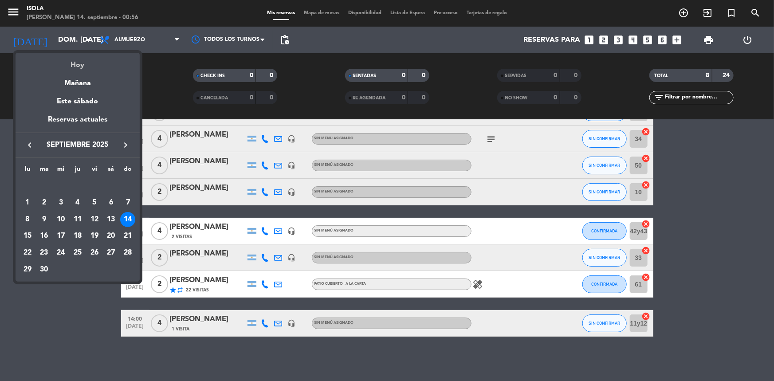
click at [74, 68] on div "Hoy" at bounding box center [78, 62] width 124 height 18
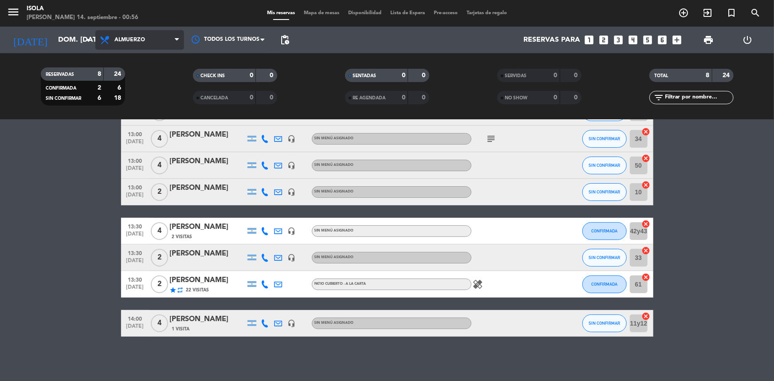
drag, startPoint x: 136, startPoint y: 42, endPoint x: 137, endPoint y: 58, distance: 16.5
click at [137, 43] on span "Almuerzo" at bounding box center [129, 40] width 31 height 6
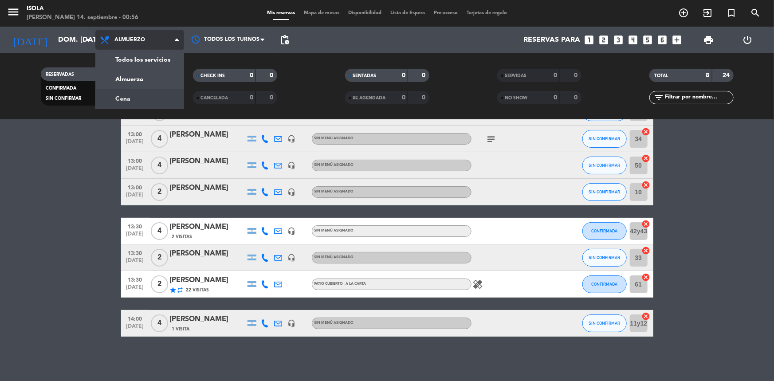
click at [139, 93] on div "menu [PERSON_NAME] 14. septiembre - 00:56 Mis reservas Mapa de mesas Disponibil…" at bounding box center [387, 60] width 774 height 120
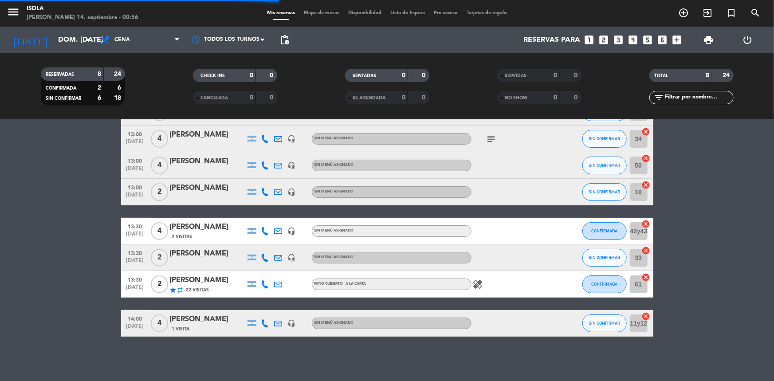
click at [310, 13] on span "Mapa de mesas" at bounding box center [321, 13] width 44 height 5
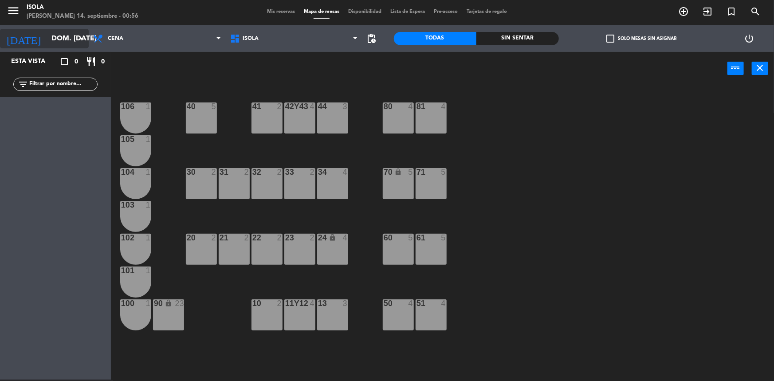
click at [67, 44] on input "dom. [DATE]" at bounding box center [94, 38] width 94 height 17
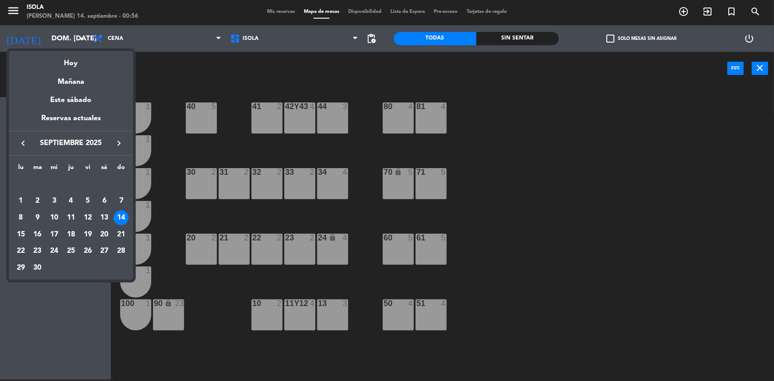
click at [100, 220] on div "13" at bounding box center [104, 217] width 15 height 15
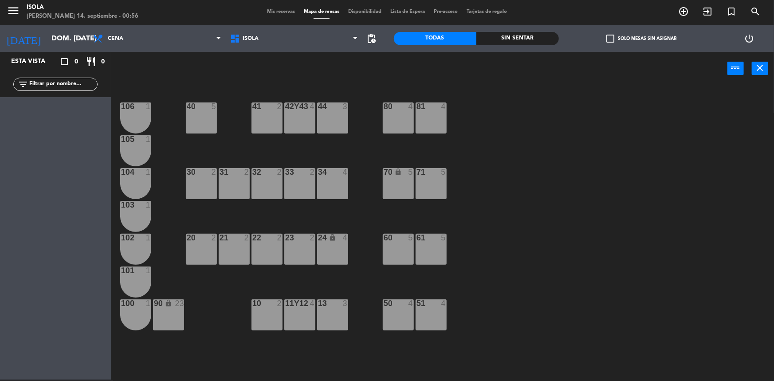
type input "sáb. [DATE]"
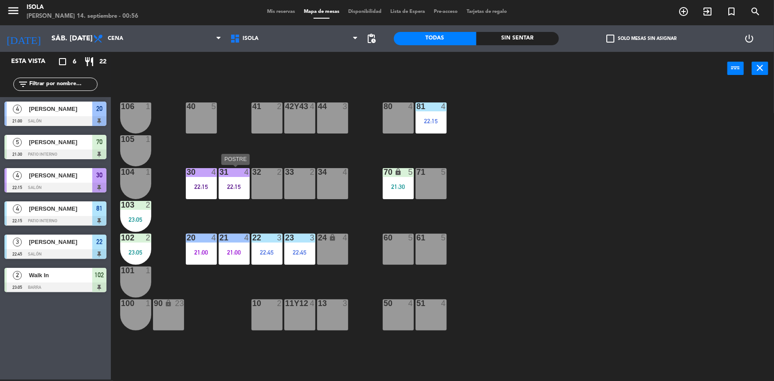
click at [243, 182] on div "31 4 22:15" at bounding box center [234, 183] width 31 height 31
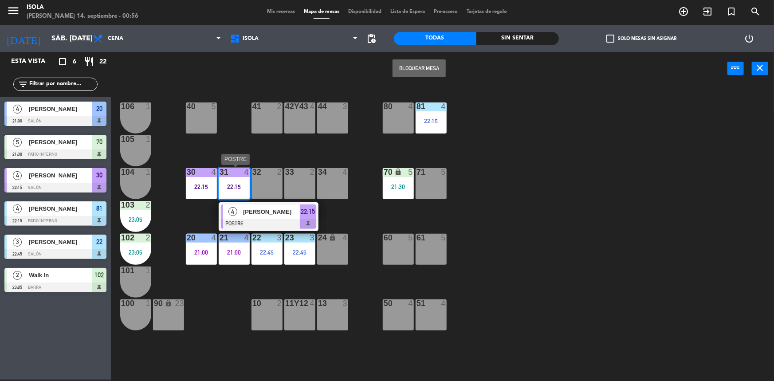
click at [254, 223] on div at bounding box center [268, 224] width 95 height 10
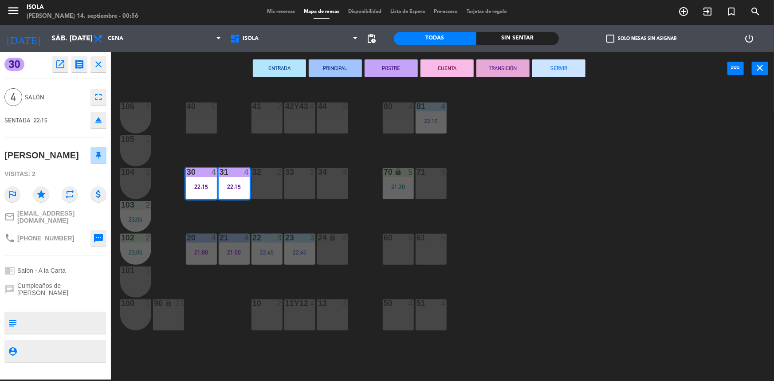
click at [554, 63] on button "SERVIR" at bounding box center [558, 68] width 53 height 18
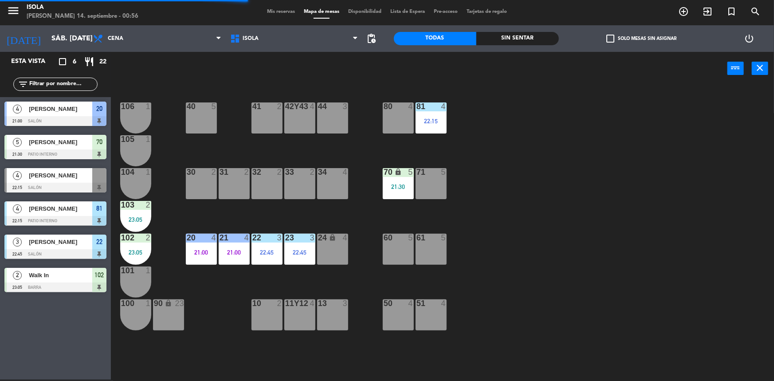
click at [405, 201] on div "40 5 42y43 4 41 2 44 3 80 4 81 4 22:15 106 1 105 1 30 2 31 2 32 2 33 2 34 4 70 …" at bounding box center [445, 233] width 655 height 294
click at [402, 191] on div "70 lock 5 21:30" at bounding box center [398, 183] width 31 height 31
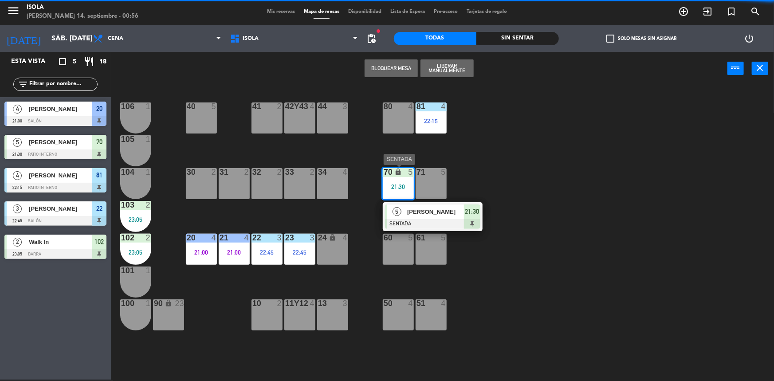
click at [414, 217] on div "5 [PERSON_NAME] SENTADA 21:30" at bounding box center [432, 216] width 113 height 29
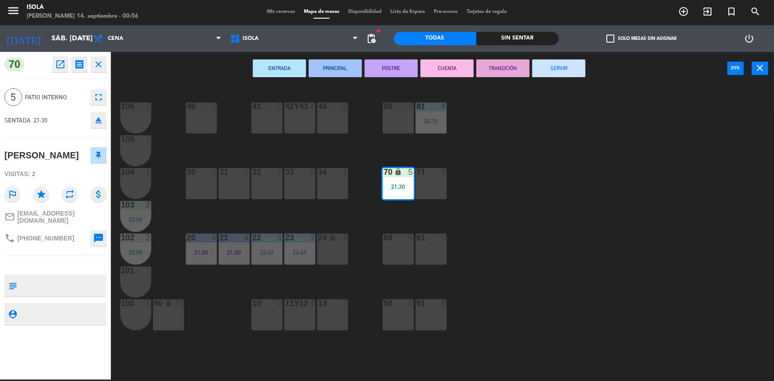
click at [557, 65] on button "SERVIR" at bounding box center [558, 68] width 53 height 18
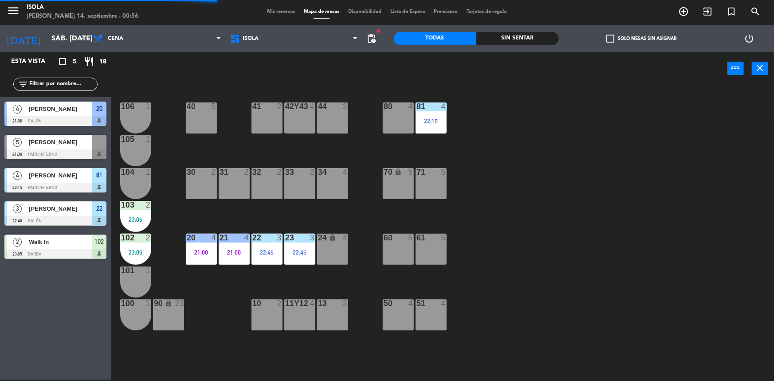
click at [293, 245] on div "23 3 22:45" at bounding box center [299, 249] width 31 height 31
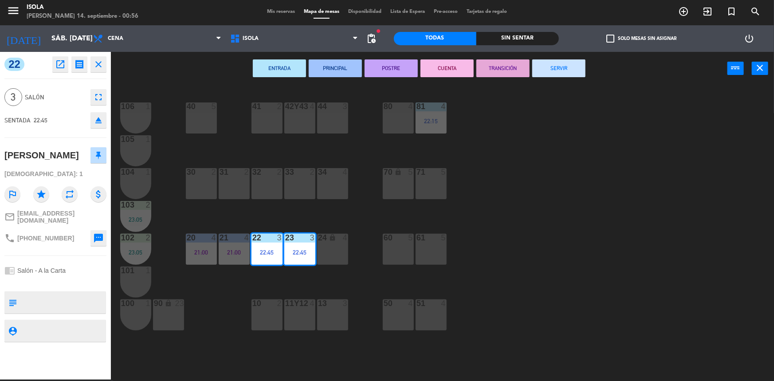
click at [554, 70] on button "SERVIR" at bounding box center [558, 68] width 53 height 18
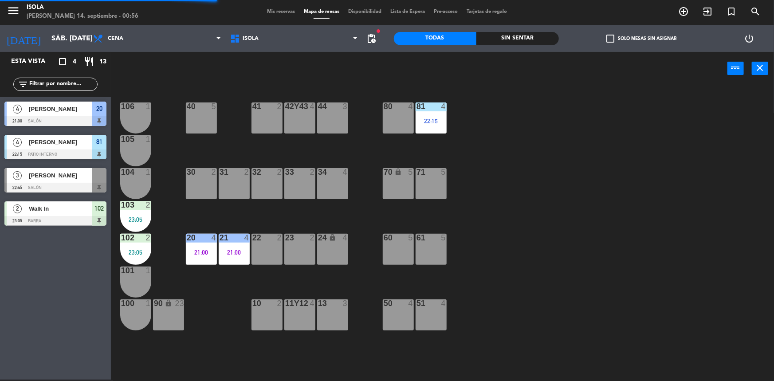
click at [219, 257] on div "21 4 21:00" at bounding box center [234, 249] width 31 height 31
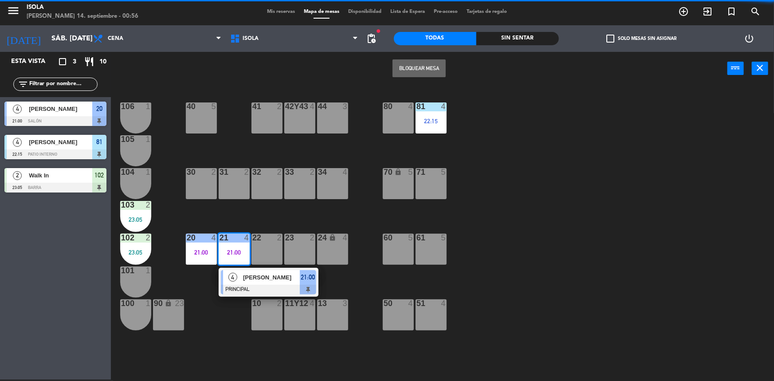
click at [174, 239] on div "40 5 42y43 4 41 2 44 3 80 4 81 4 22:15 106 1 105 1 30 2 31 2 32 2 33 2 34 4 70 …" at bounding box center [445, 233] width 655 height 294
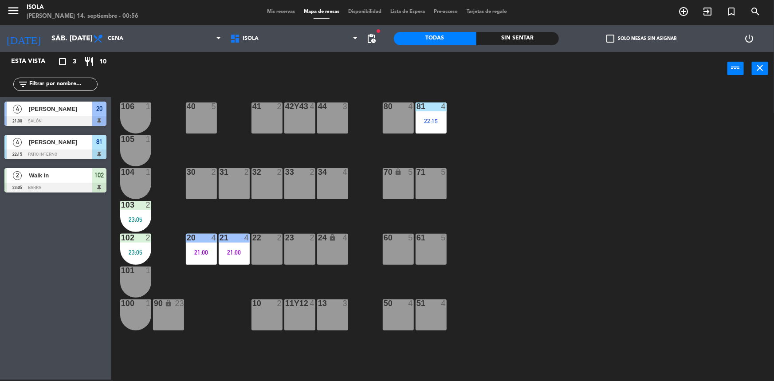
click at [134, 244] on div "102 2 23:05" at bounding box center [135, 249] width 31 height 31
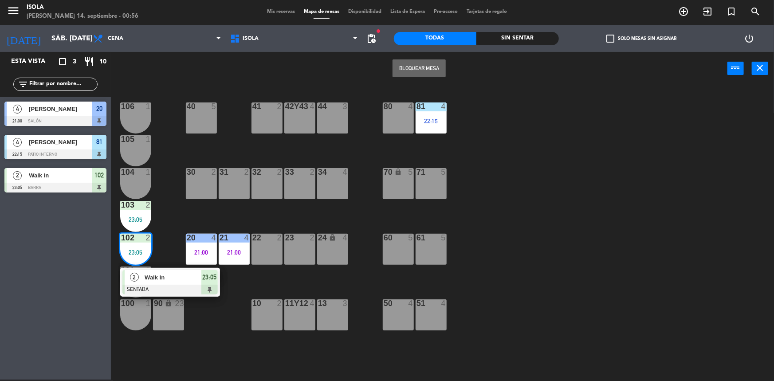
drag, startPoint x: 137, startPoint y: 275, endPoint x: 152, endPoint y: 270, distance: 15.4
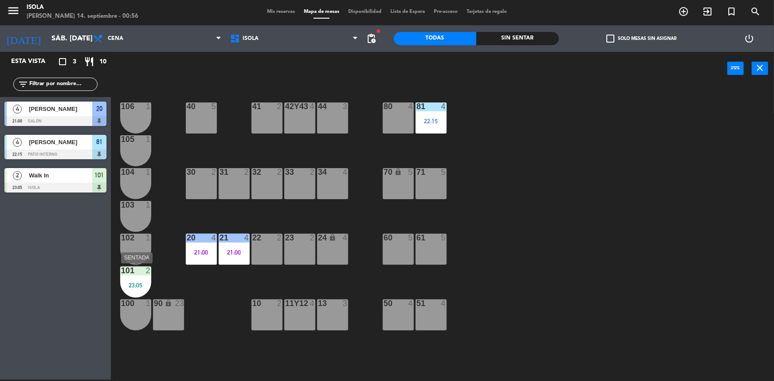
click at [140, 276] on div "101 2 23:05" at bounding box center [135, 281] width 31 height 31
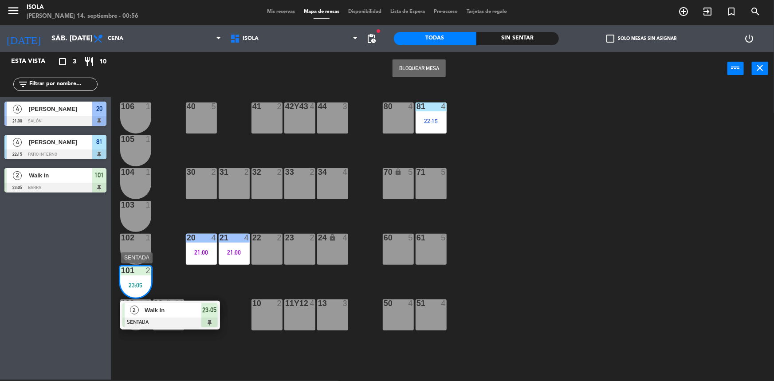
click at [164, 314] on span "Walk In" at bounding box center [173, 309] width 57 height 9
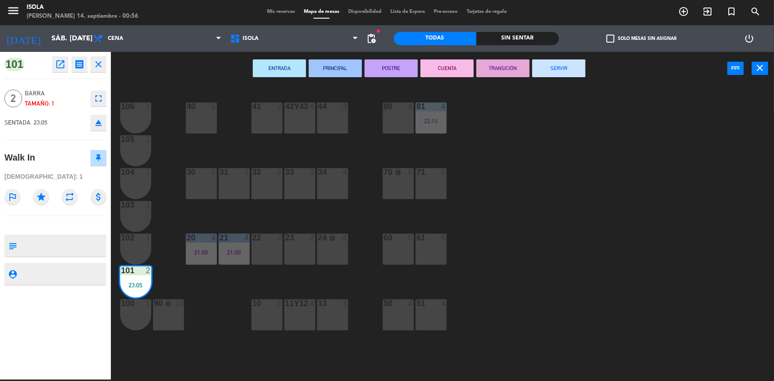
click at [539, 66] on button "SERVIR" at bounding box center [558, 68] width 53 height 18
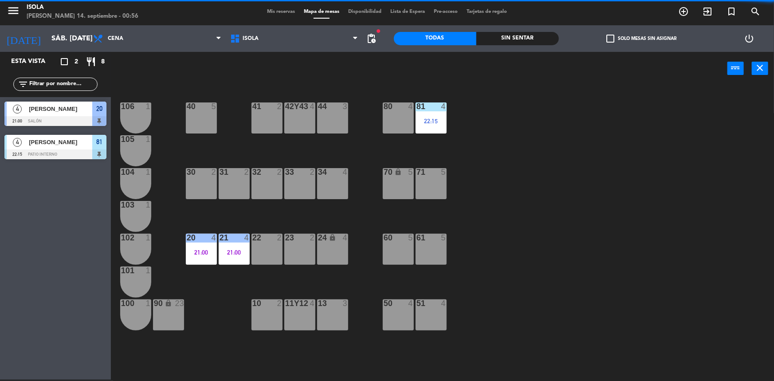
click at [283, 11] on span "Mis reservas" at bounding box center [280, 11] width 37 height 5
